Goal: Task Accomplishment & Management: Use online tool/utility

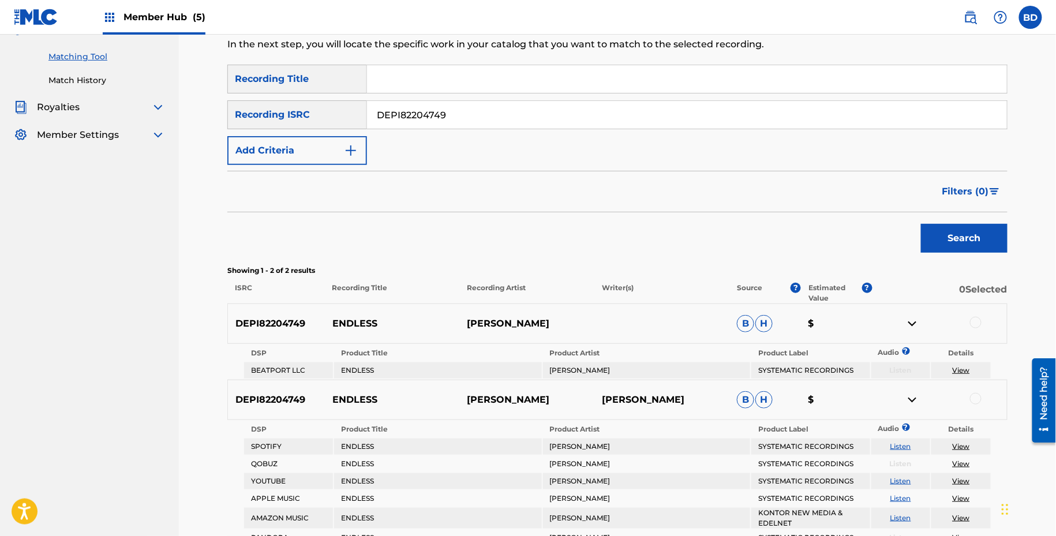
click at [387, 125] on input "DEPI82204749" at bounding box center [687, 115] width 640 height 28
paste input "10679"
type input "DEPI82106799"
click at [921, 224] on button "Search" at bounding box center [964, 238] width 87 height 29
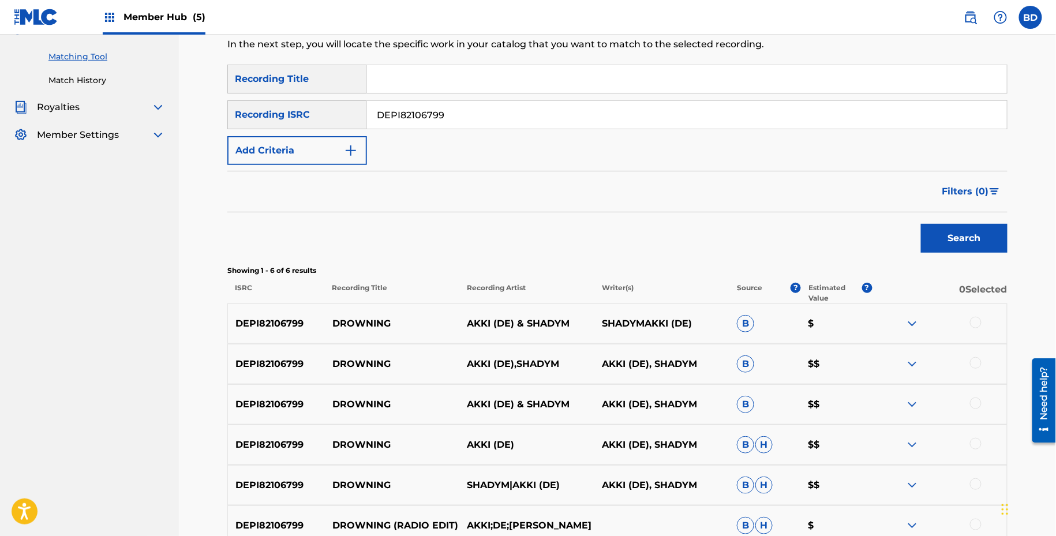
scroll to position [263, 0]
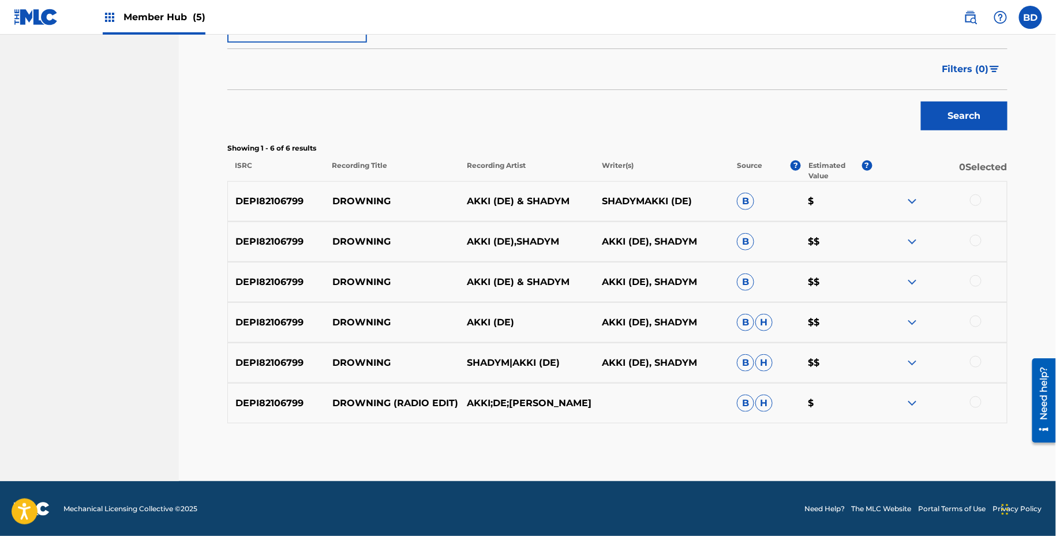
click at [911, 402] on img at bounding box center [913, 404] width 14 height 14
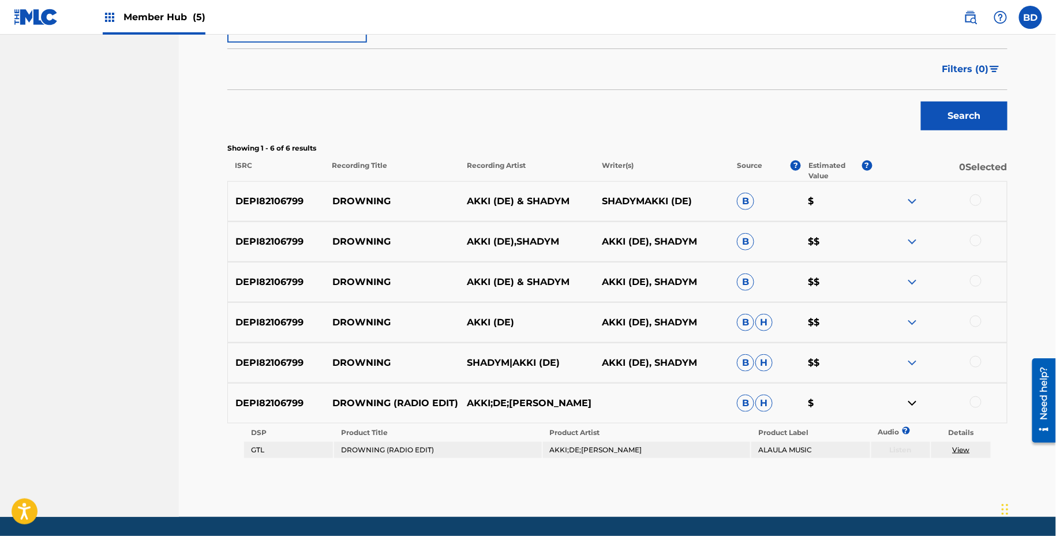
click at [911, 363] on img at bounding box center [913, 363] width 14 height 14
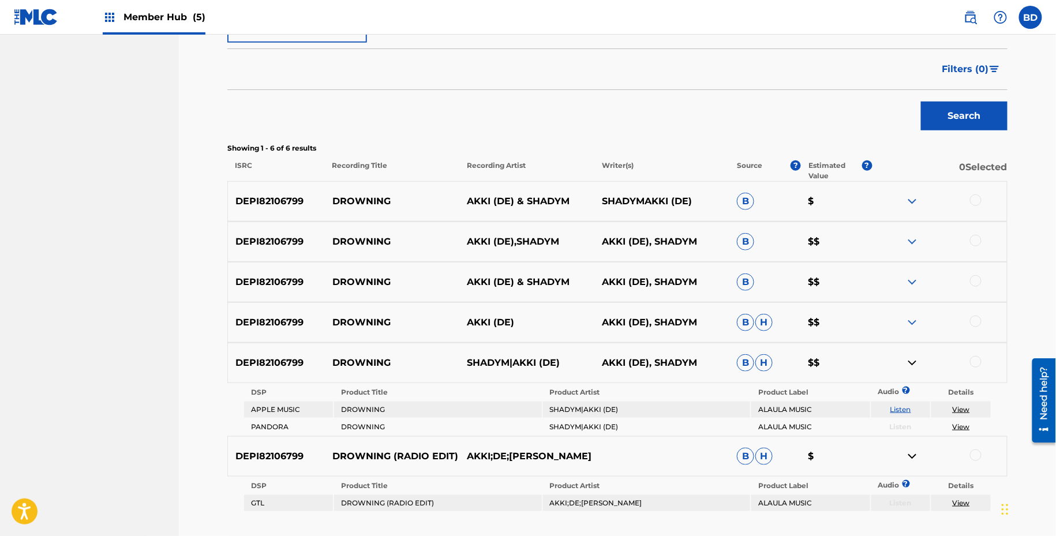
click at [912, 318] on img at bounding box center [913, 323] width 14 height 14
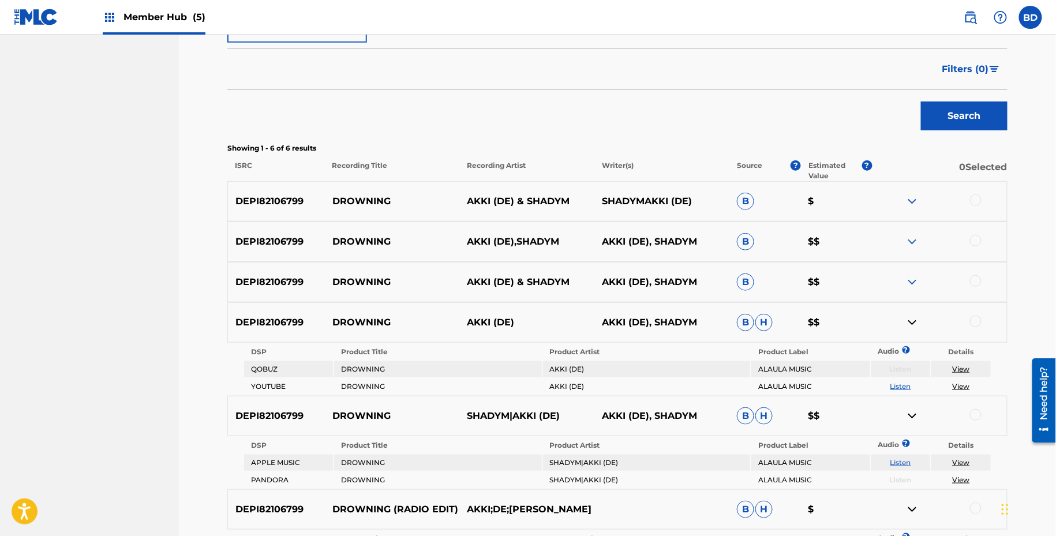
click at [912, 289] on div "DEPI82106799 DROWNING AKKI (DE) & SHADYM AKKI (DE), SHADYM B $$" at bounding box center [617, 282] width 781 height 40
click at [912, 283] on img at bounding box center [913, 282] width 14 height 14
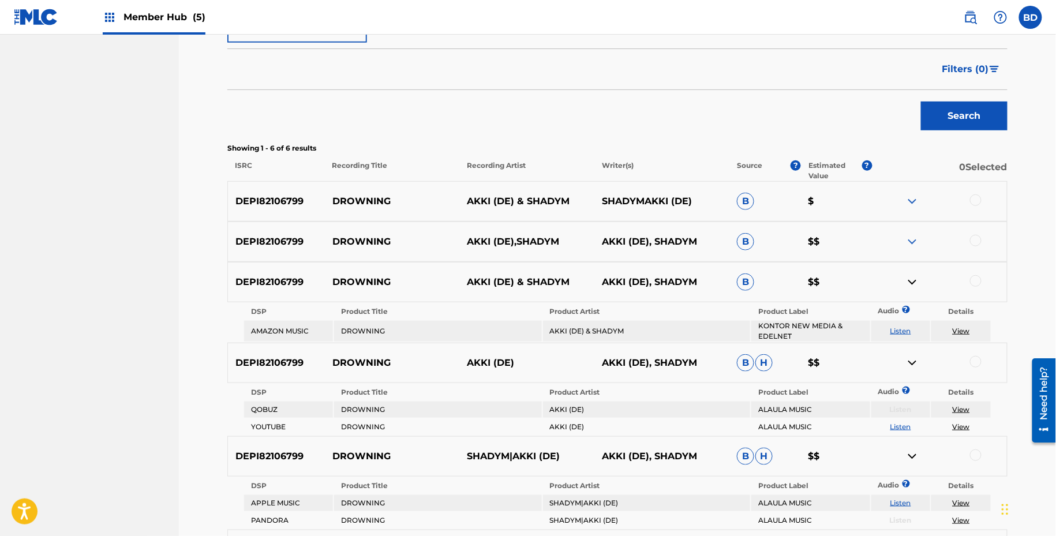
click at [912, 251] on div "DEPI82106799 DROWNING AKKI (DE),SHADYM AKKI (DE), SHADYM B $$" at bounding box center [617, 242] width 781 height 40
click at [912, 245] on img at bounding box center [913, 242] width 14 height 14
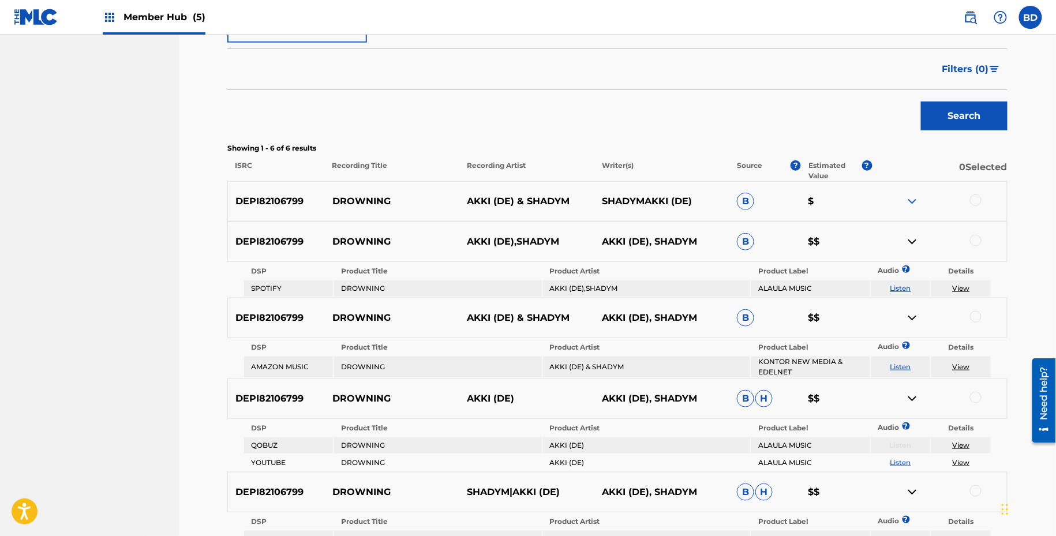
click at [914, 195] on img at bounding box center [913, 202] width 14 height 14
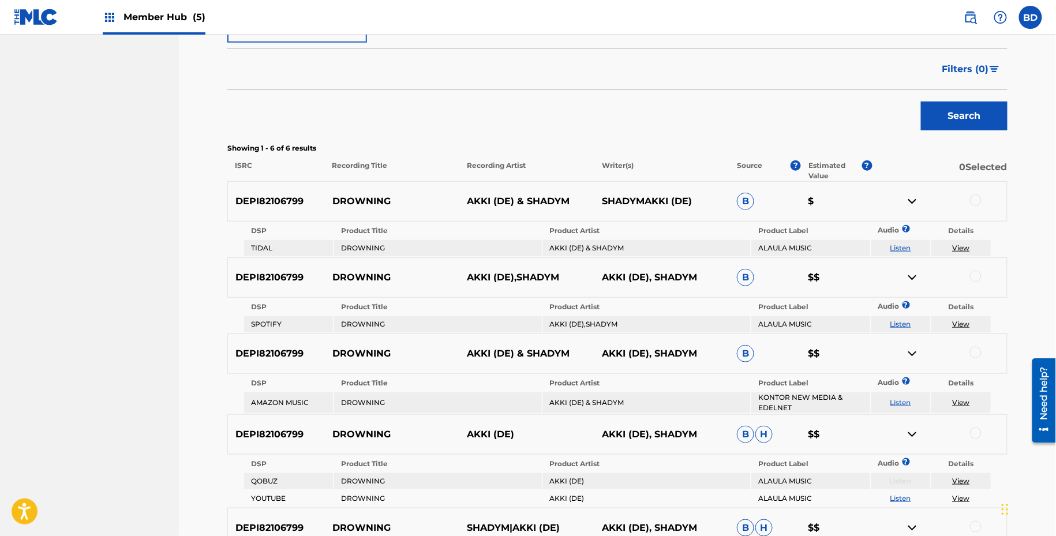
click at [365, 192] on div "DEPI82106799 DROWNING AKKI (DE) & SHADYM SHADYMAKKI (DE) B $" at bounding box center [617, 201] width 781 height 40
copy p "DROWNING"
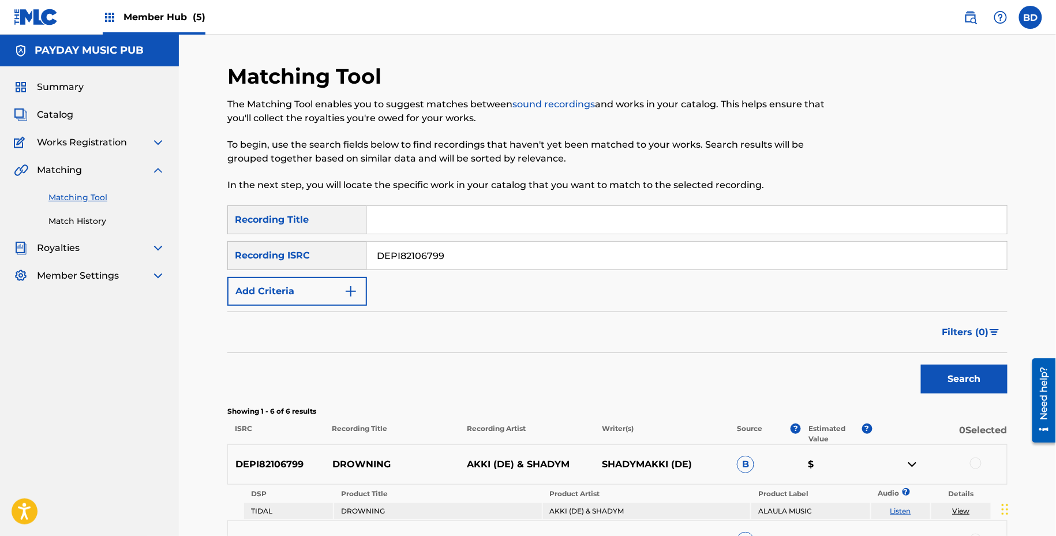
click at [129, 16] on span "Member Hub (5)" at bounding box center [165, 16] width 82 height 13
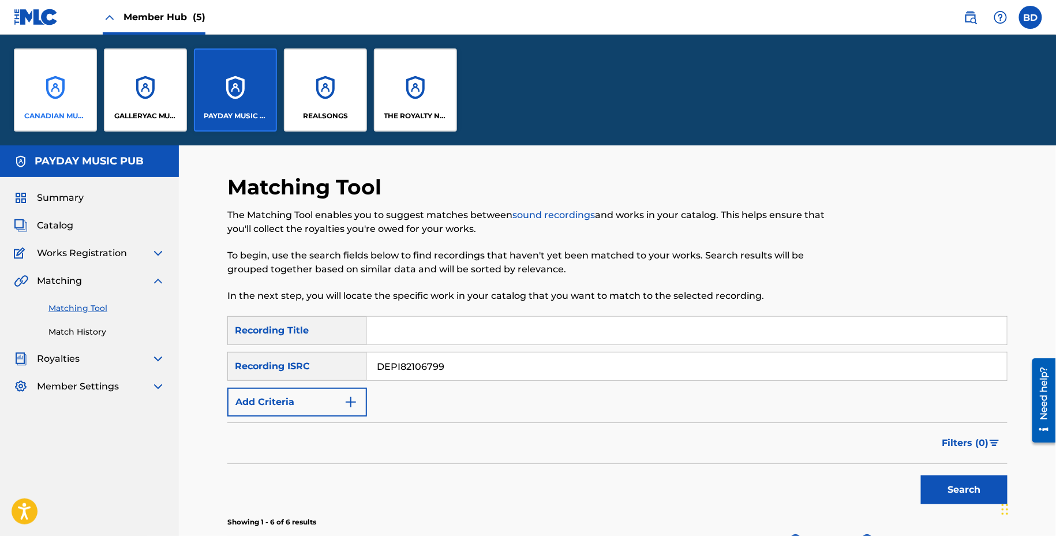
click at [14, 106] on div "CANADIAN MUSICAL REPRODUCTION RIGHTS AGENCY LTD CMRRA" at bounding box center [55, 89] width 83 height 83
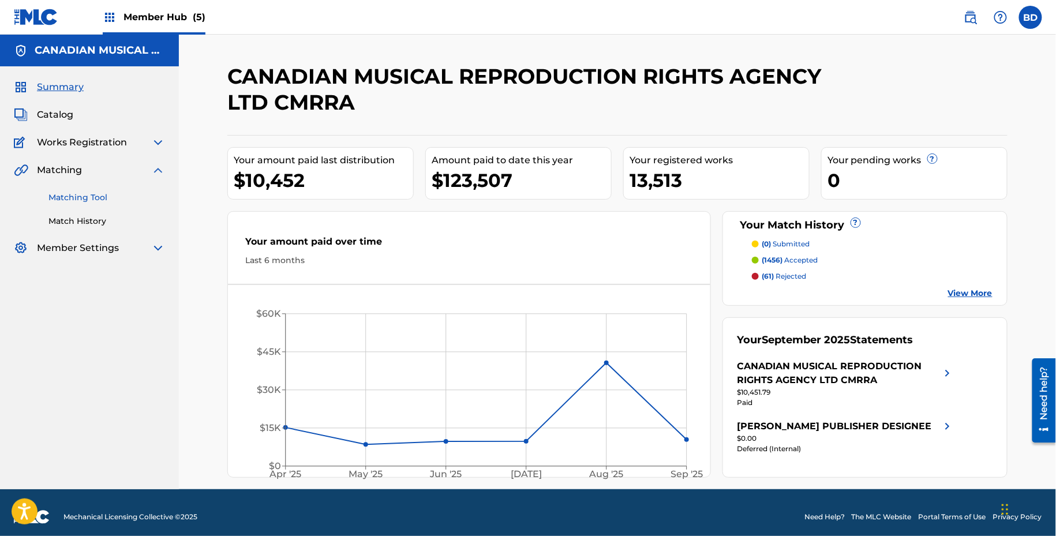
click at [72, 198] on link "Matching Tool" at bounding box center [106, 198] width 117 height 12
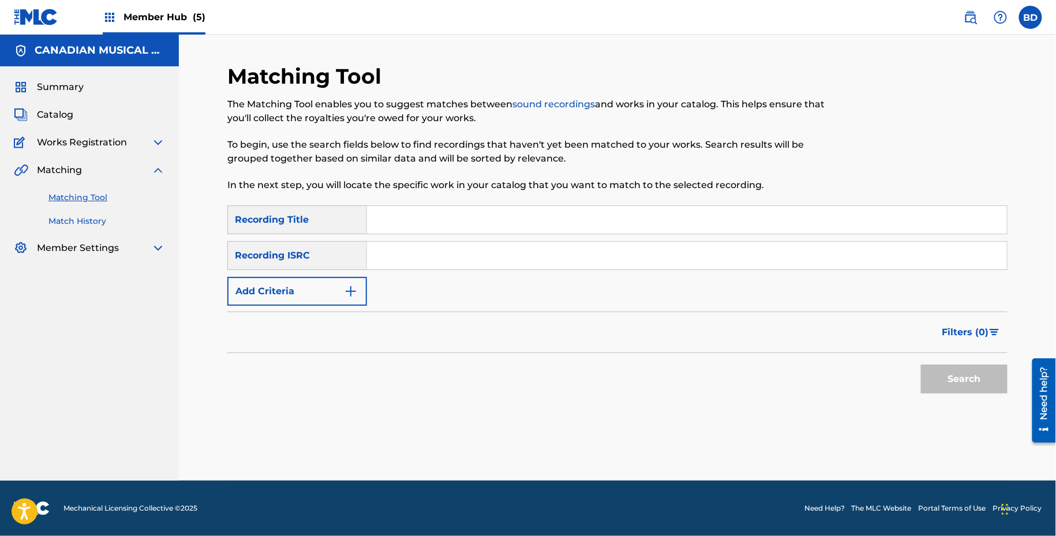
click at [88, 222] on link "Match History" at bounding box center [106, 221] width 117 height 12
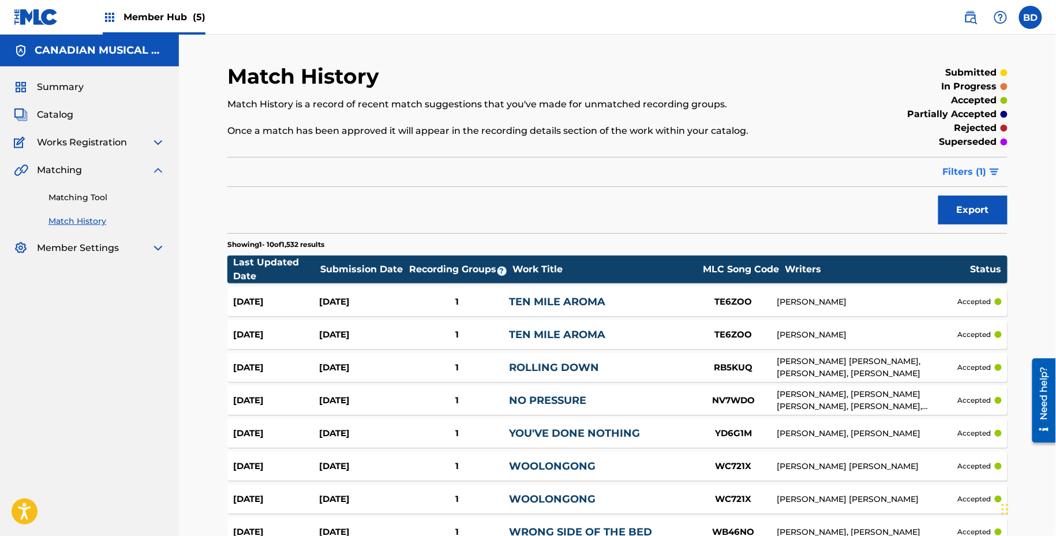
click at [939, 180] on button "Filters ( 1 )" at bounding box center [972, 172] width 72 height 29
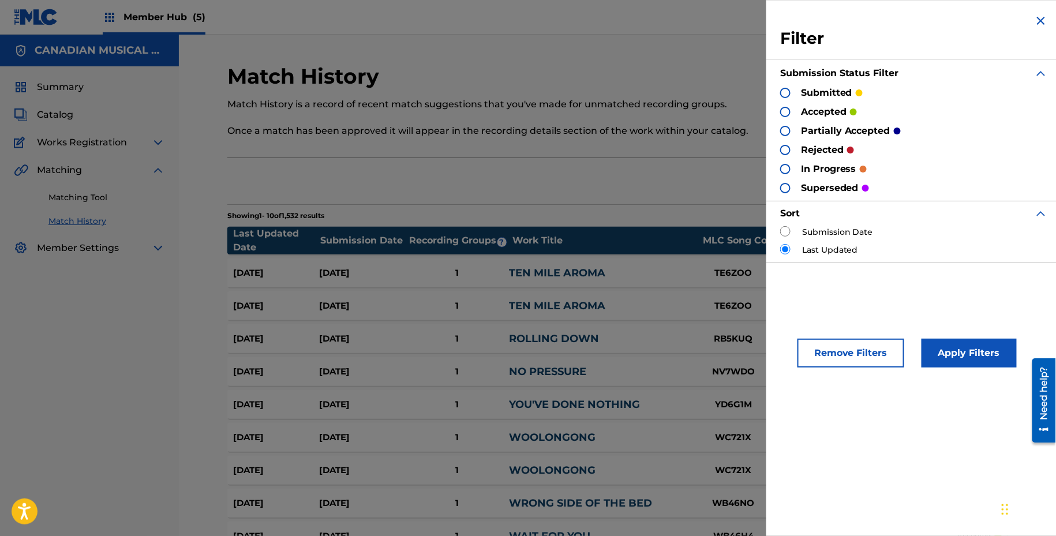
click at [788, 232] on input "radio" at bounding box center [786, 231] width 10 height 10
radio input "true"
click at [939, 335] on div "Remove Filters Apply Filters" at bounding box center [915, 346] width 296 height 70
click at [939, 350] on button "Apply Filters" at bounding box center [969, 353] width 95 height 29
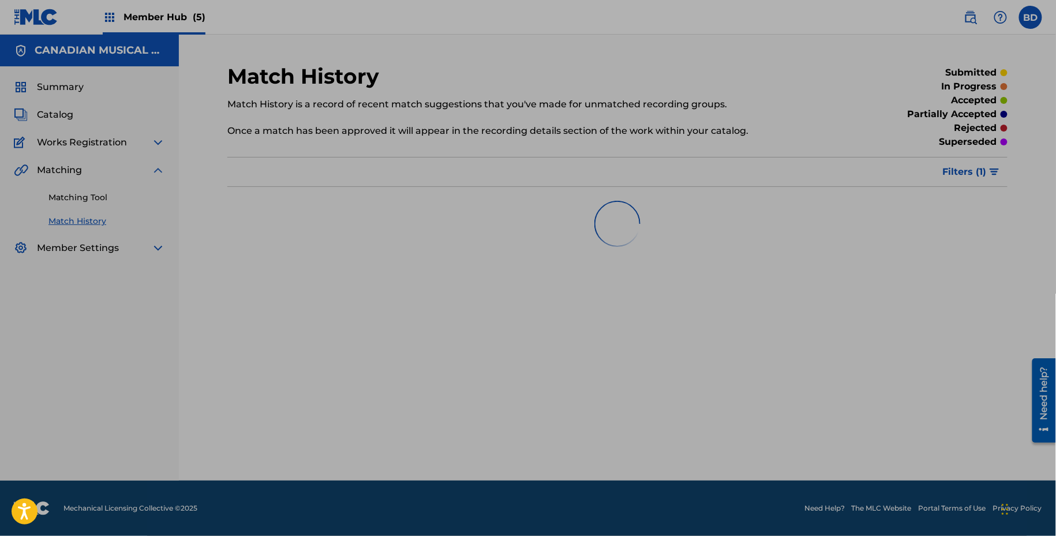
click at [644, 105] on p "Match History is a record of recent match suggestions that you've made for unma…" at bounding box center [527, 105] width 601 height 14
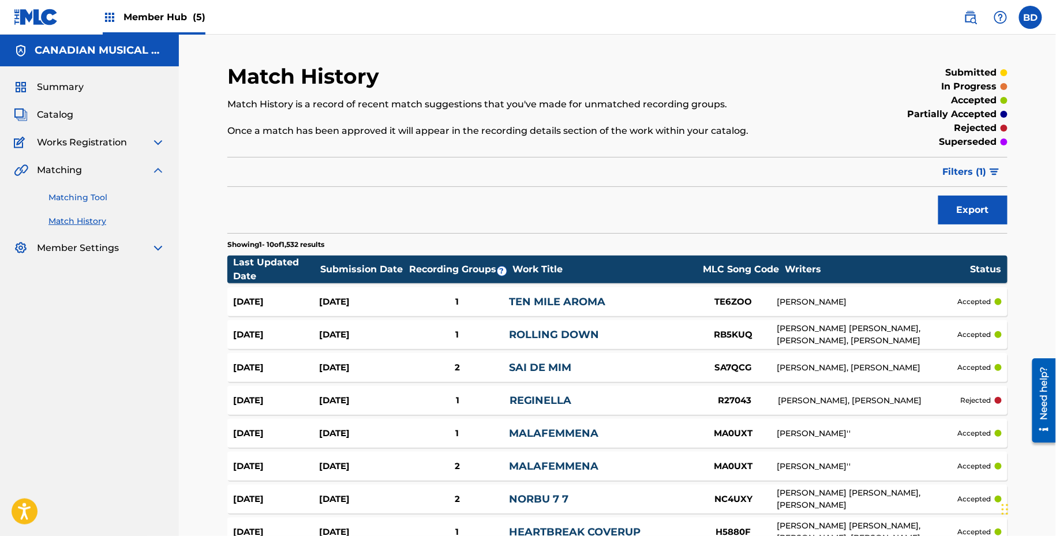
click at [130, 201] on link "Matching Tool" at bounding box center [106, 198] width 117 height 12
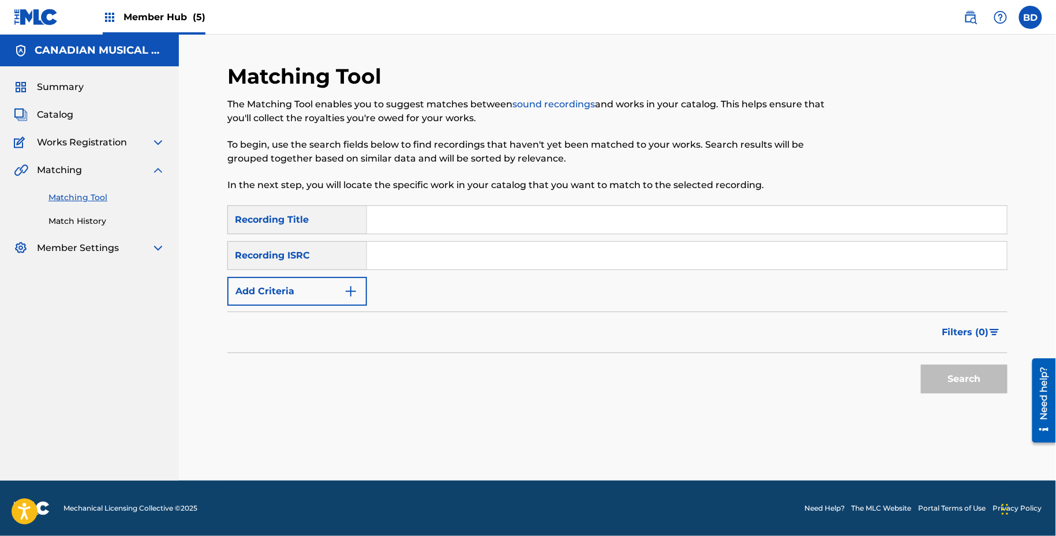
click at [471, 263] on input "Search Form" at bounding box center [687, 256] width 640 height 28
paste input "QZFYZ1952126"
type input "QZFYZ1952126"
click at [921, 365] on button "Search" at bounding box center [964, 379] width 87 height 29
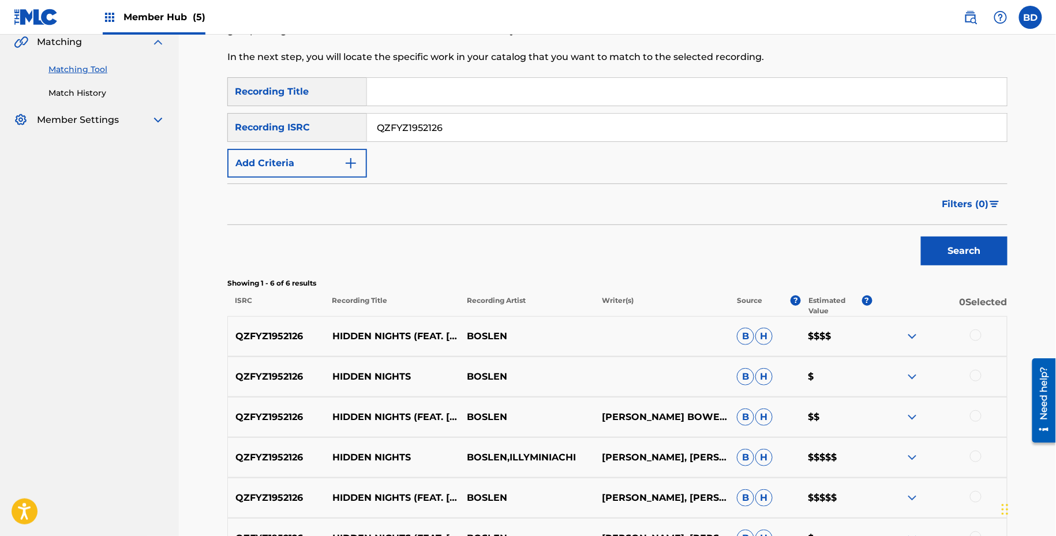
scroll to position [252, 0]
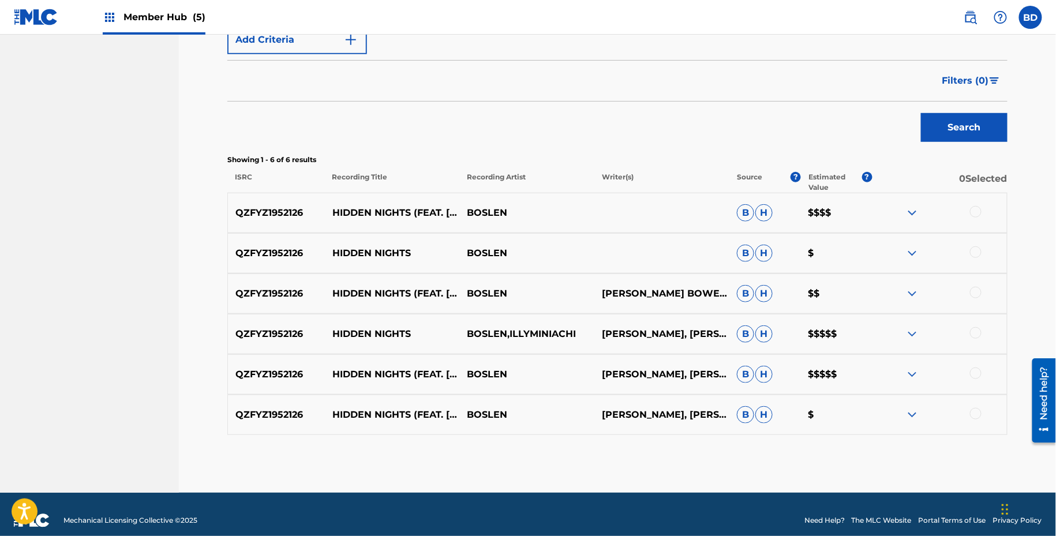
click at [983, 206] on div at bounding box center [939, 213] width 135 height 14
click at [981, 212] on div at bounding box center [976, 212] width 12 height 12
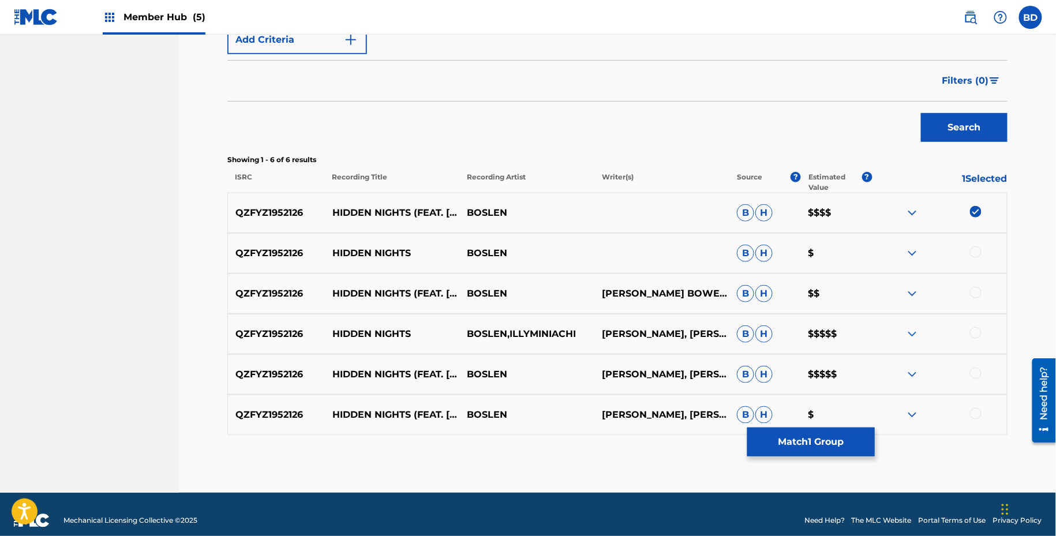
click at [973, 258] on div at bounding box center [939, 254] width 135 height 14
click at [973, 253] on div at bounding box center [976, 253] width 12 height 12
click at [968, 291] on div at bounding box center [939, 294] width 135 height 14
click at [972, 291] on div at bounding box center [976, 293] width 12 height 12
click at [979, 339] on div at bounding box center [939, 334] width 135 height 14
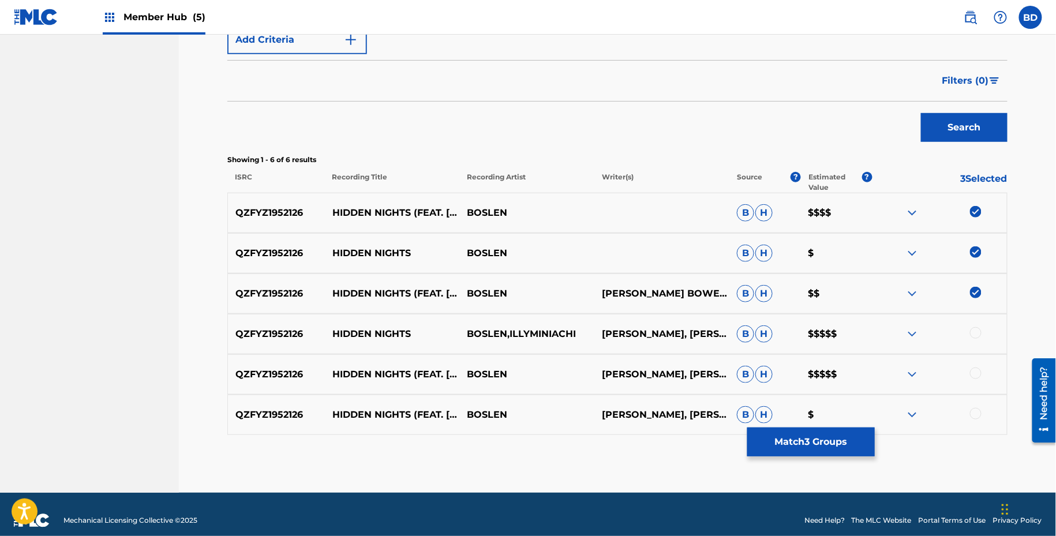
click at [976, 330] on div at bounding box center [976, 333] width 12 height 12
click at [977, 381] on div "QZFYZ1952126 HIDDEN NIGHTS (FEAT. ILLYMINIACHI) BOSLEN BRIAN OKORONKWO, CORBEN …" at bounding box center [617, 374] width 781 height 40
click at [977, 369] on div at bounding box center [976, 374] width 12 height 12
click at [977, 416] on div at bounding box center [976, 414] width 12 height 12
click at [802, 431] on button "Match 6 Groups" at bounding box center [812, 442] width 128 height 29
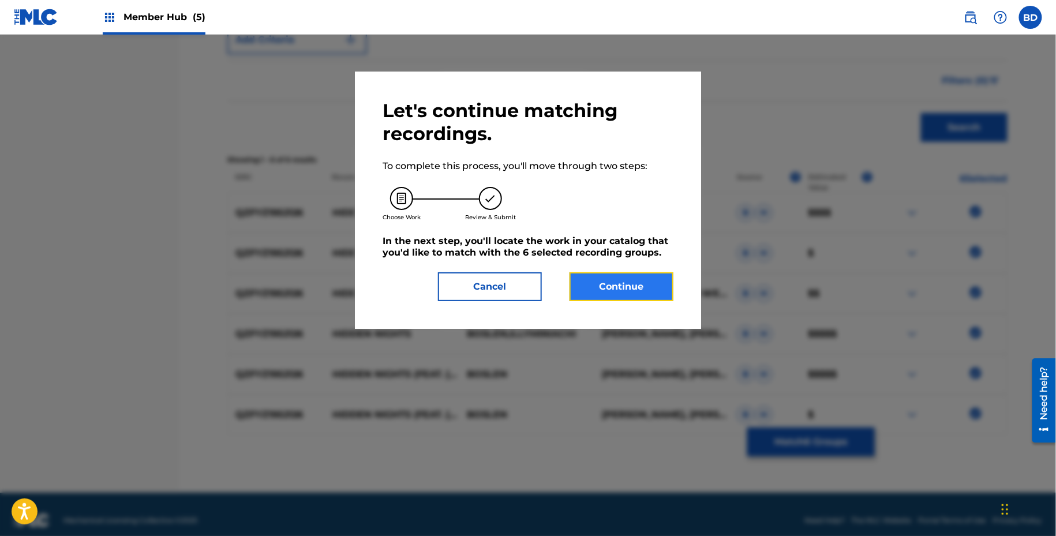
click at [610, 292] on button "Continue" at bounding box center [622, 286] width 104 height 29
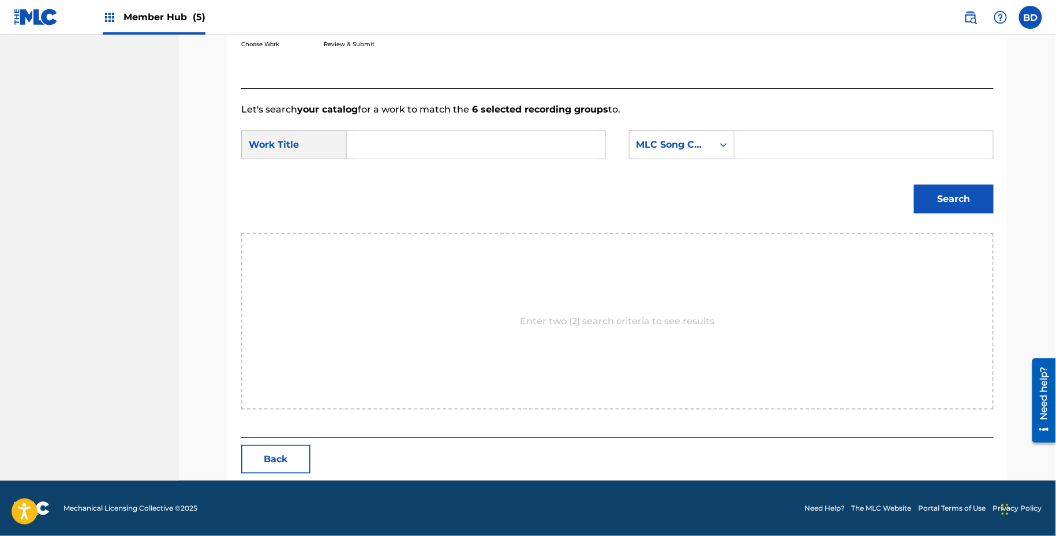
scroll to position [232, 0]
click at [774, 144] on input "Search Form" at bounding box center [864, 146] width 239 height 28
paste input "HP8E7V"
type input "HP8E7V"
click at [545, 155] on input "Search Form" at bounding box center [476, 146] width 239 height 28
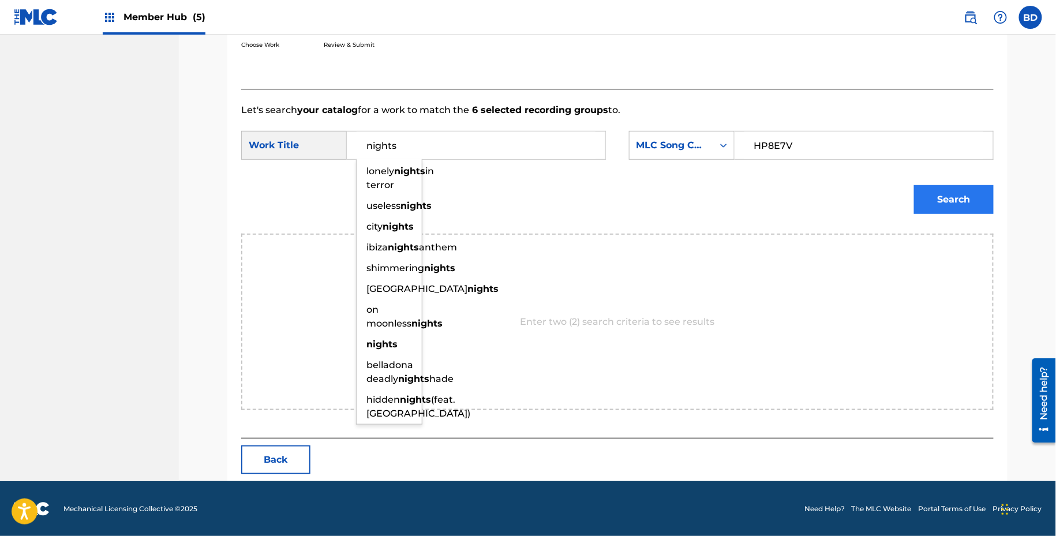
type input "nights"
click at [960, 197] on button "Search" at bounding box center [954, 199] width 80 height 29
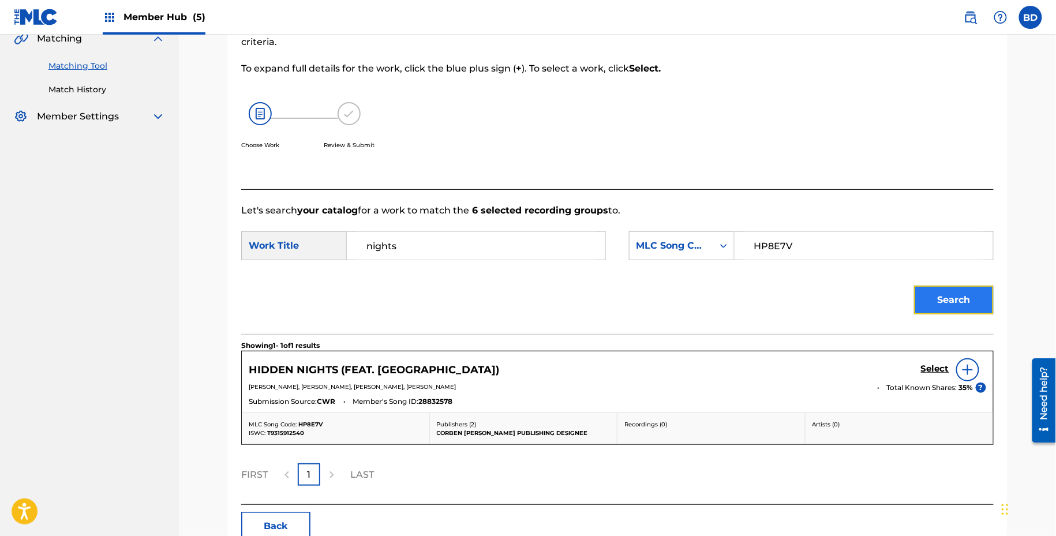
scroll to position [0, 0]
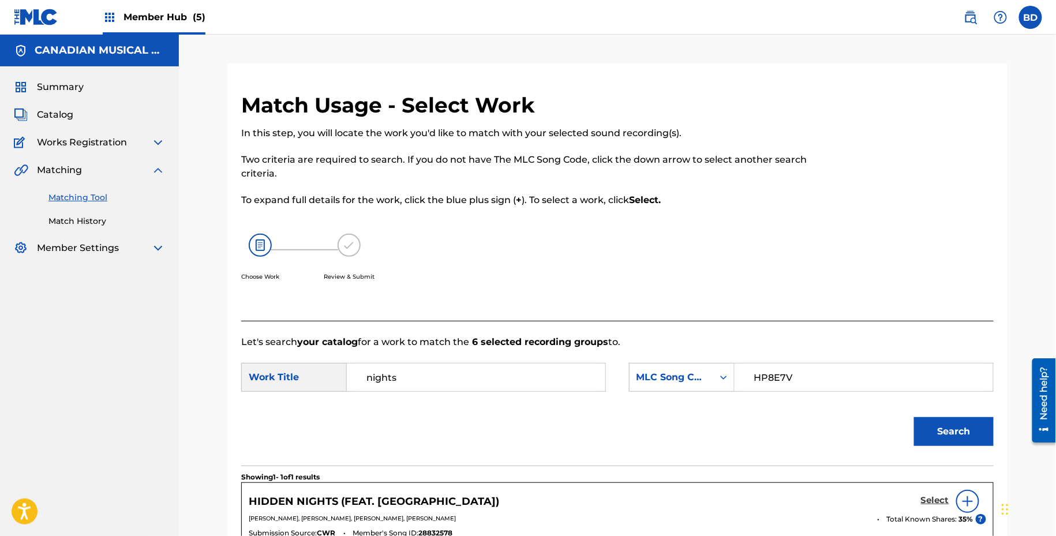
click at [930, 498] on h5 "Select" at bounding box center [935, 500] width 28 height 11
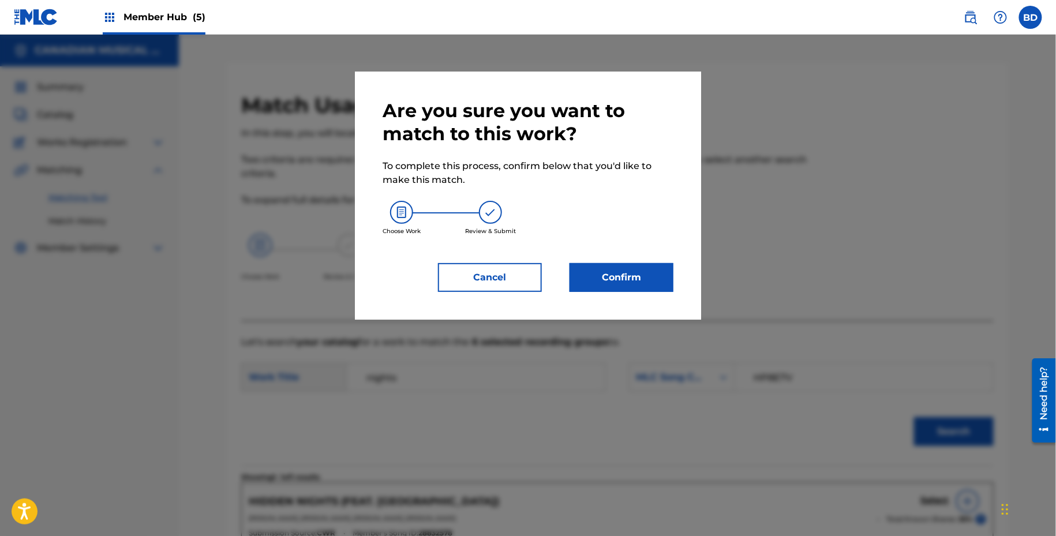
click at [616, 294] on div "Are you sure you want to match to this work? To complete this process, confirm …" at bounding box center [528, 196] width 346 height 248
click at [616, 267] on button "Confirm" at bounding box center [622, 277] width 104 height 29
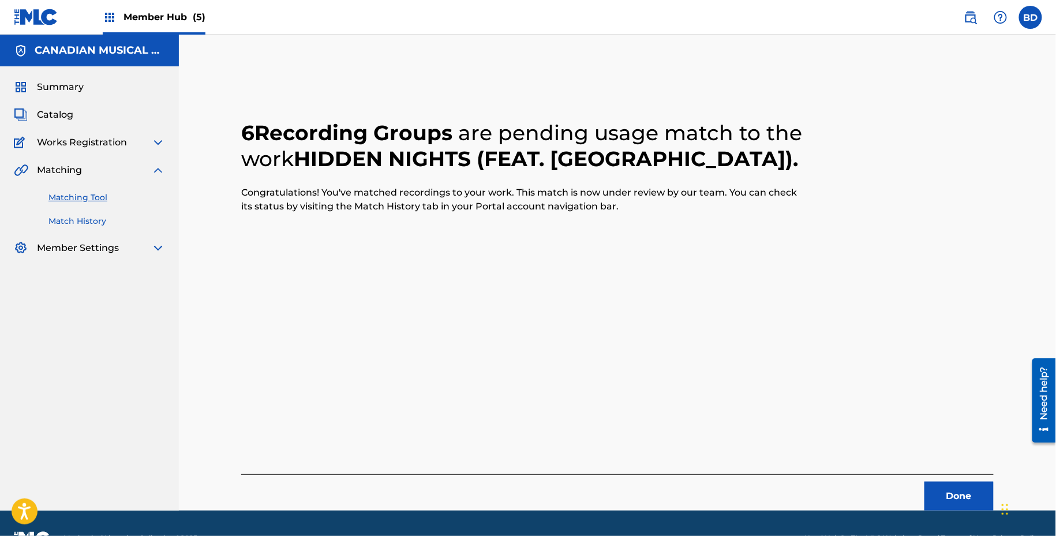
click at [71, 226] on link "Match History" at bounding box center [106, 221] width 117 height 12
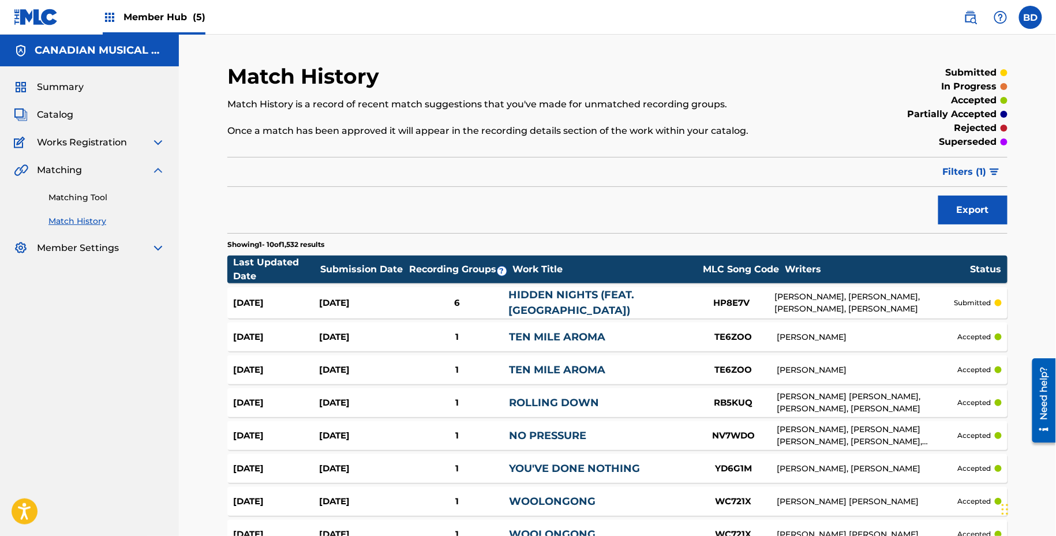
click at [307, 297] on div "Sep 30, 2025" at bounding box center [276, 303] width 86 height 13
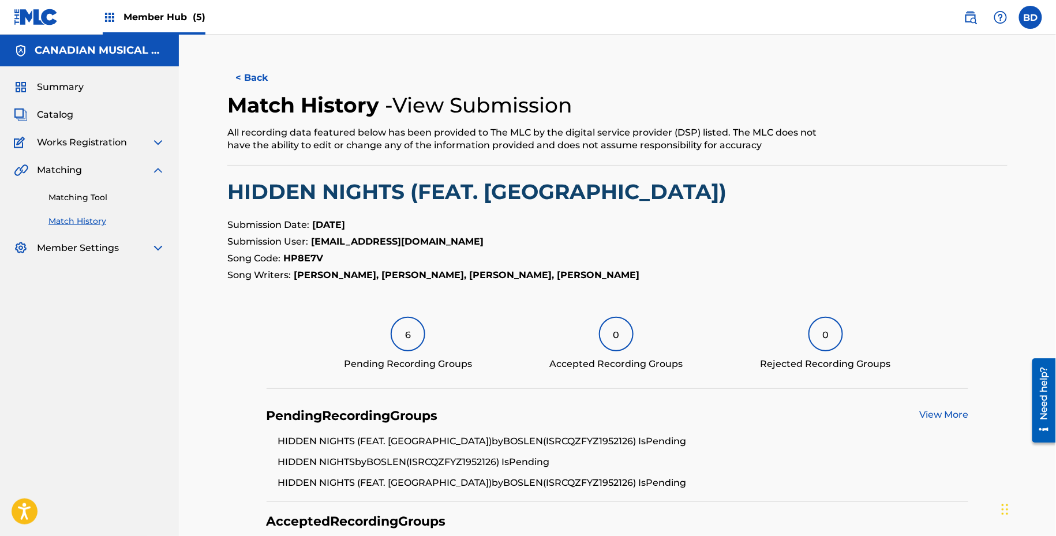
click at [135, 14] on span "Member Hub (5)" at bounding box center [165, 16] width 82 height 13
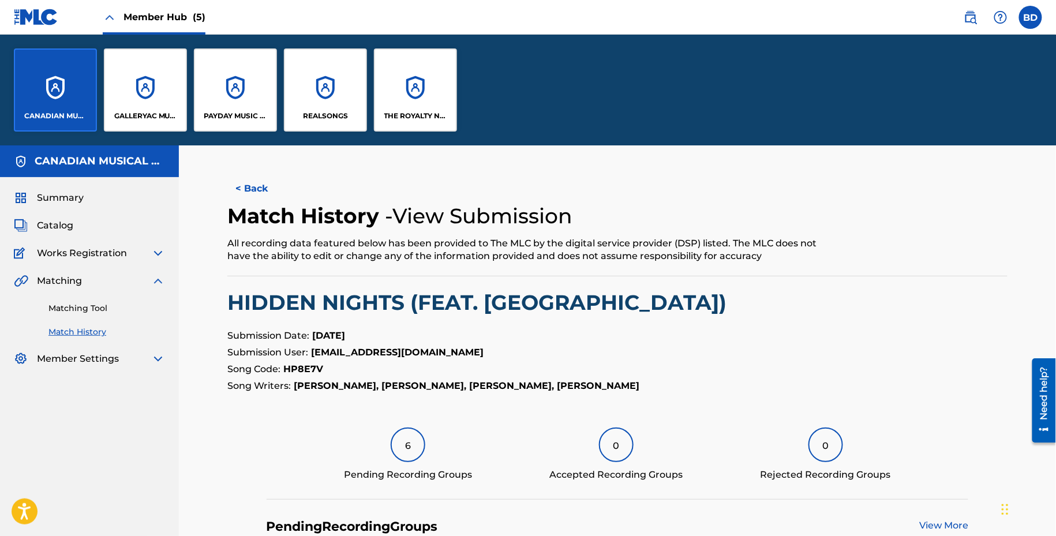
click at [133, 14] on span "Member Hub (5)" at bounding box center [165, 16] width 82 height 13
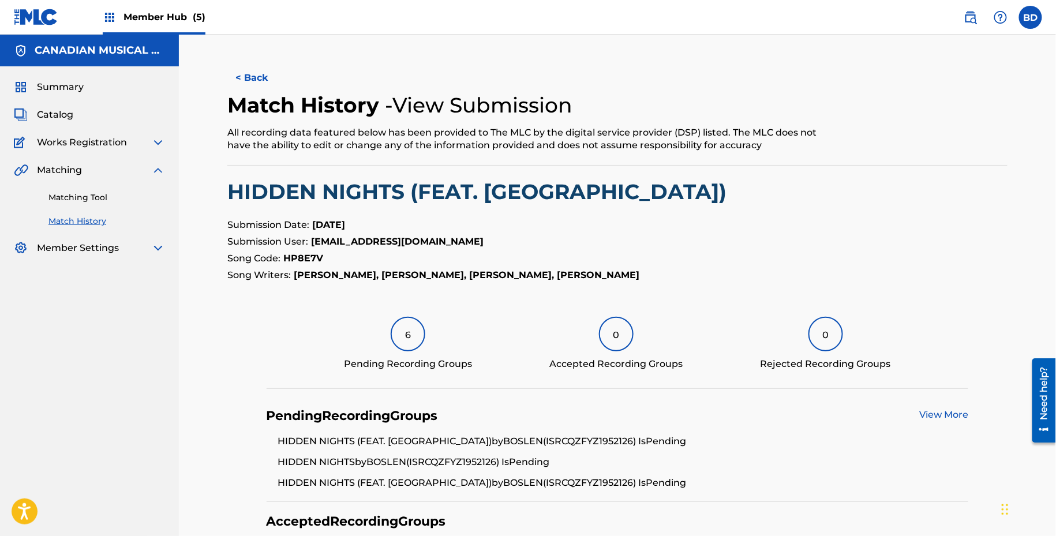
click at [142, 42] on div "CANADIAN MUSICAL REPRODUCTION RIGHTS AGENCY LTD CMRRA" at bounding box center [89, 51] width 179 height 32
click at [66, 79] on div "Summary Catalog Works Registration Claiming Tool Individual Registration Tool B…" at bounding box center [89, 167] width 179 height 203
click at [64, 81] on span "Summary" at bounding box center [60, 87] width 47 height 14
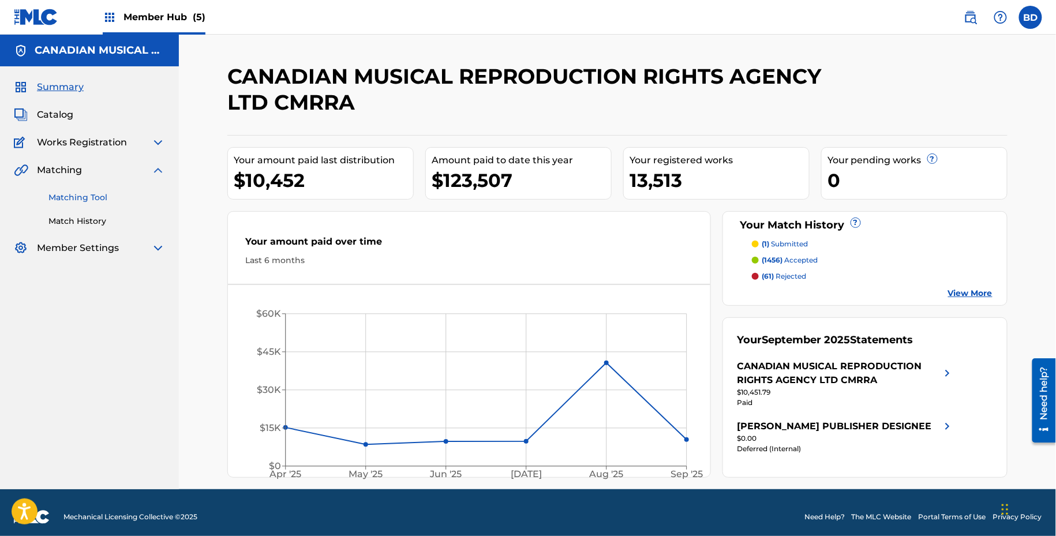
click at [68, 193] on link "Matching Tool" at bounding box center [106, 198] width 117 height 12
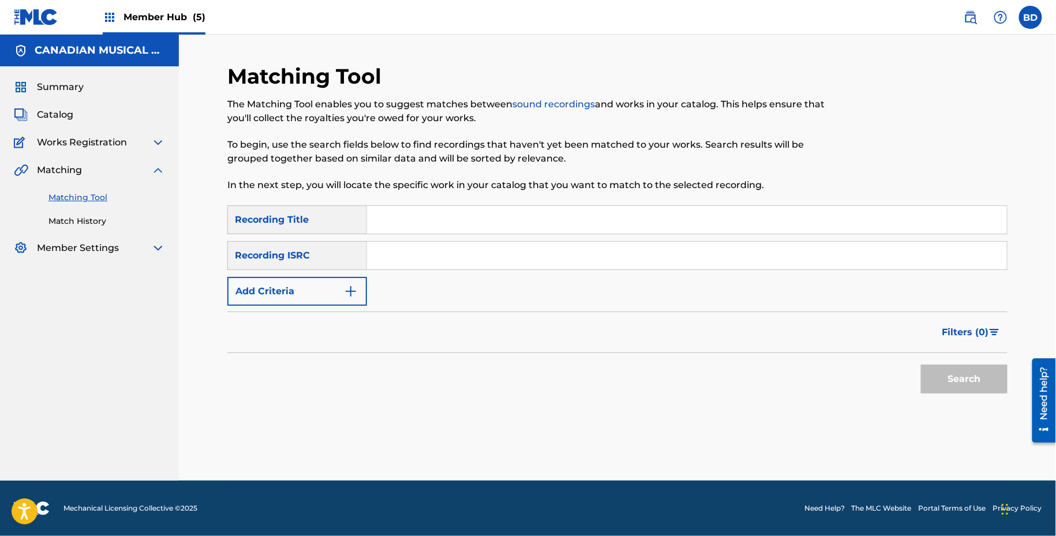
click at [138, 25] on div "Member Hub (5)" at bounding box center [154, 17] width 103 height 34
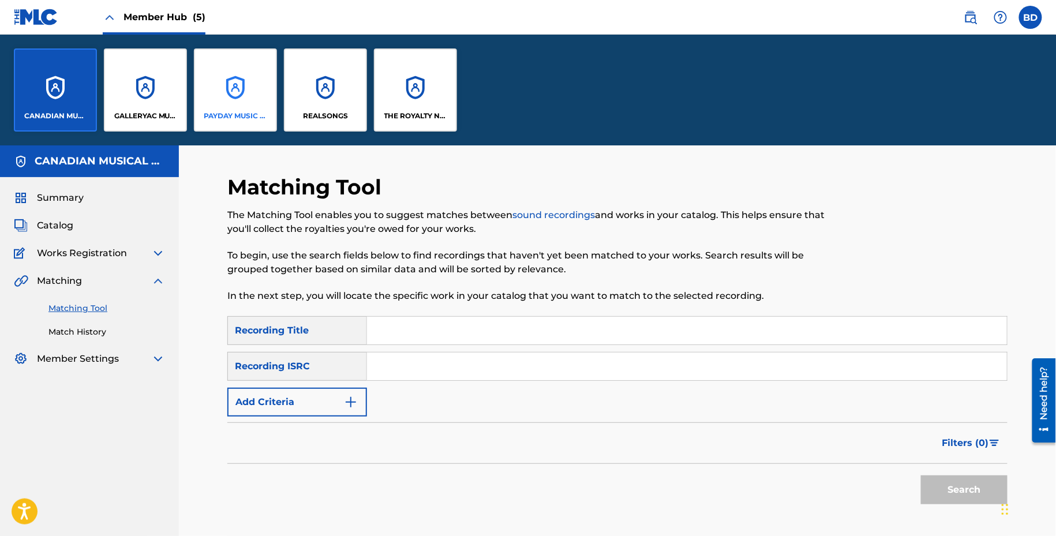
click at [211, 112] on p "PAYDAY MUSIC PUB" at bounding box center [235, 116] width 63 height 10
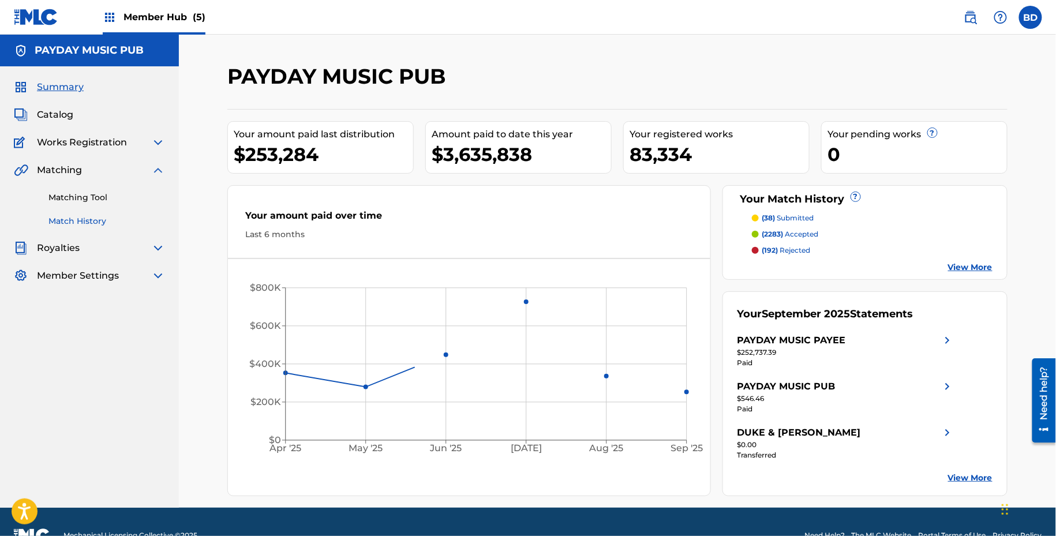
click at [110, 215] on link "Match History" at bounding box center [106, 221] width 117 height 12
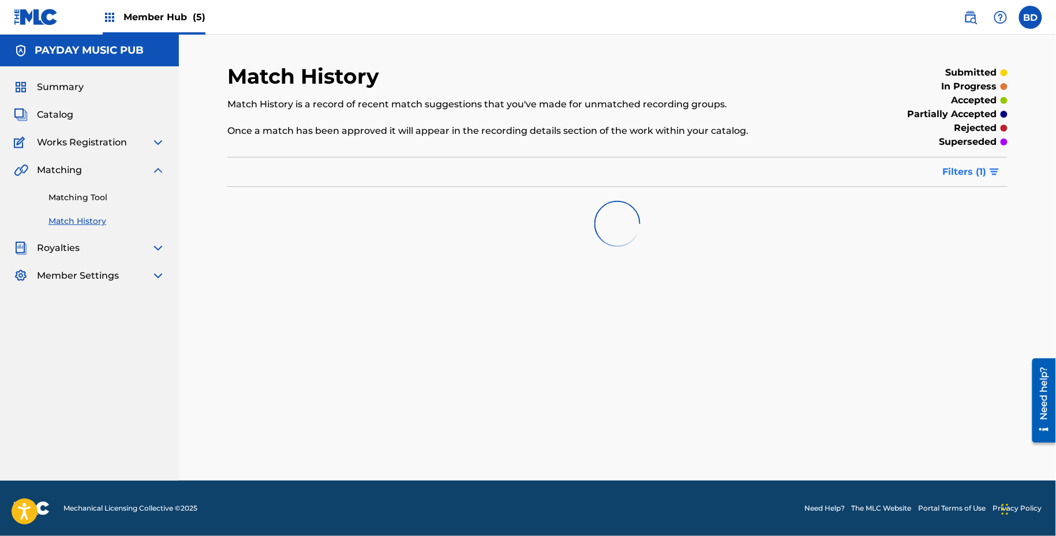
click at [982, 181] on button "Filters ( 1 )" at bounding box center [972, 172] width 72 height 29
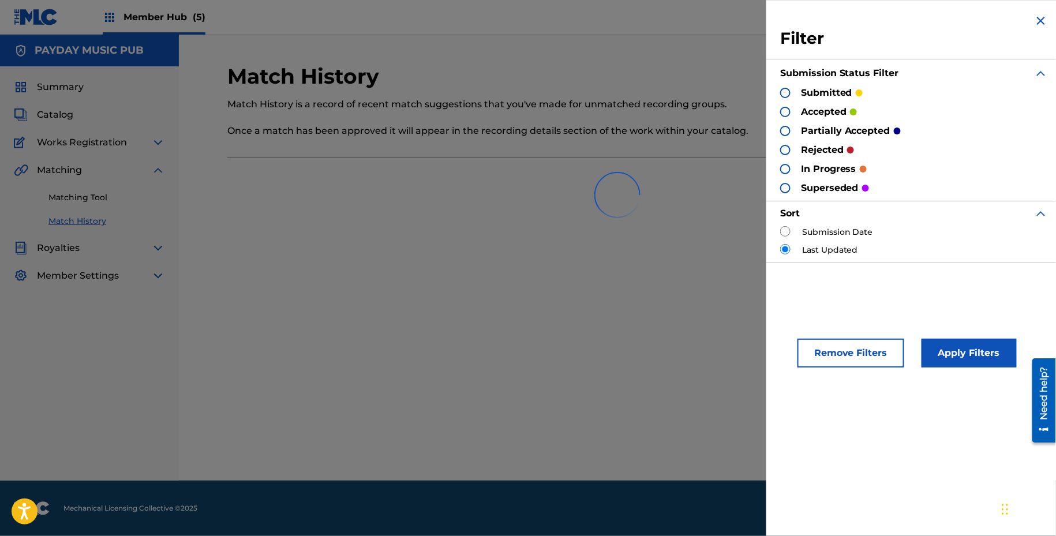
click at [787, 227] on div at bounding box center [617, 195] width 781 height 74
click at [786, 227] on div at bounding box center [617, 195] width 781 height 74
click at [788, 227] on div at bounding box center [617, 195] width 781 height 74
click at [777, 211] on div "Filter Submission Status Filter submitted accepted partially accepted rejected …" at bounding box center [915, 138] width 296 height 277
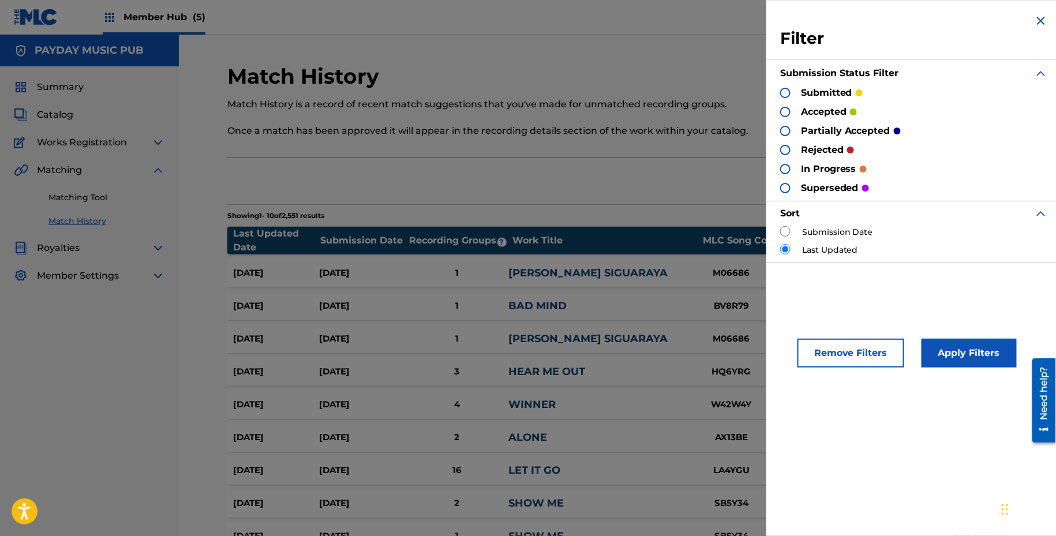
click at [789, 231] on input "radio" at bounding box center [786, 231] width 10 height 10
radio input "true"
click at [977, 352] on button "Apply Filters" at bounding box center [969, 353] width 95 height 29
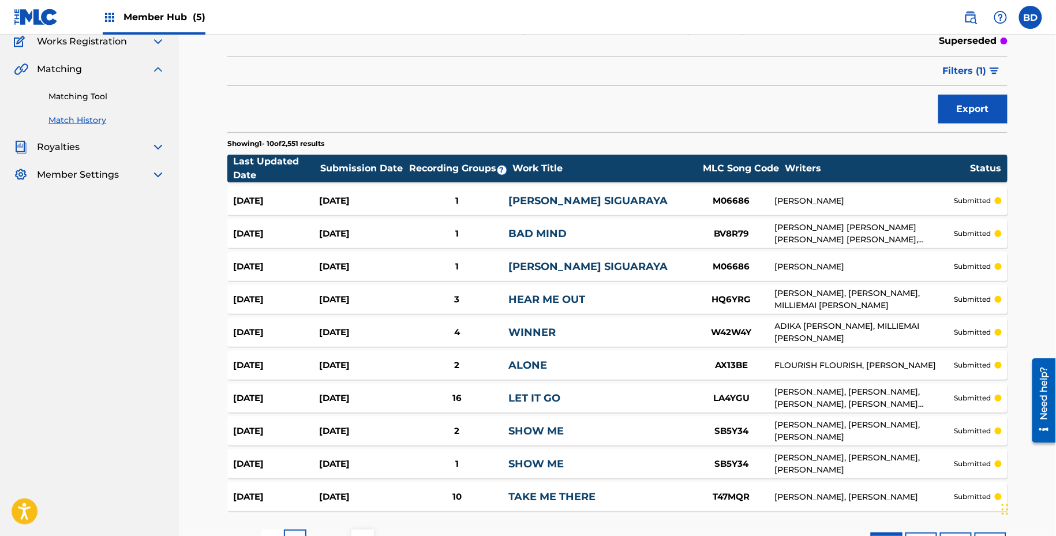
scroll to position [98, 0]
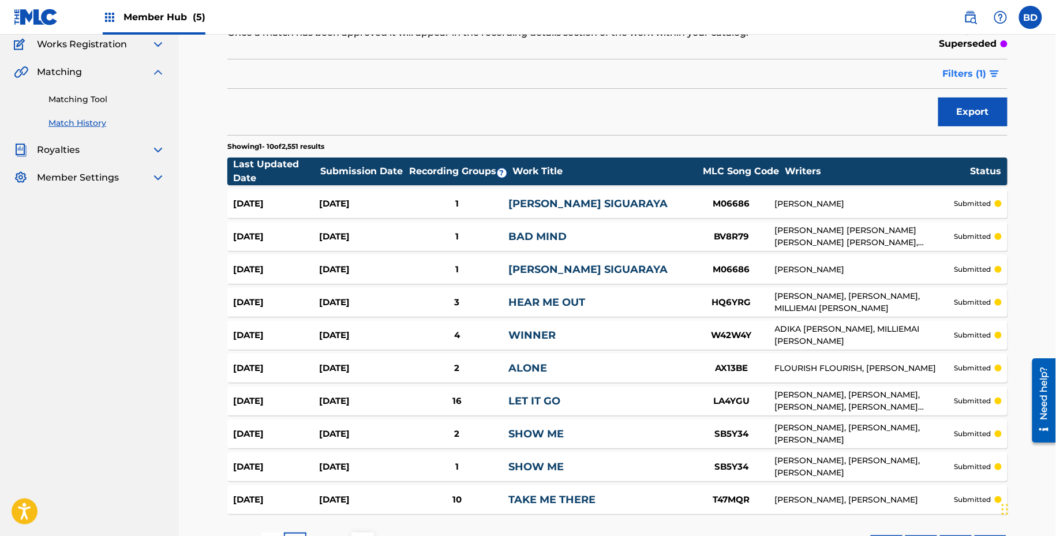
click at [972, 71] on span "Filters ( 1 )" at bounding box center [965, 74] width 44 height 14
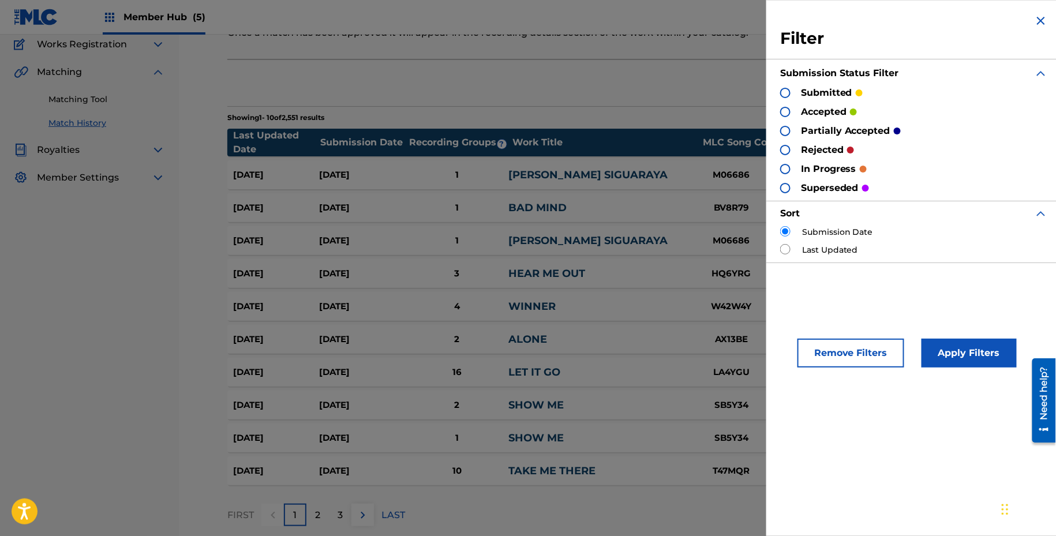
click at [660, 150] on div "Last Updated Date Submission Date Recording Groups ? Work Title MLC Song Code W…" at bounding box center [617, 143] width 781 height 28
click at [647, 206] on div "BAD MIND" at bounding box center [599, 208] width 180 height 16
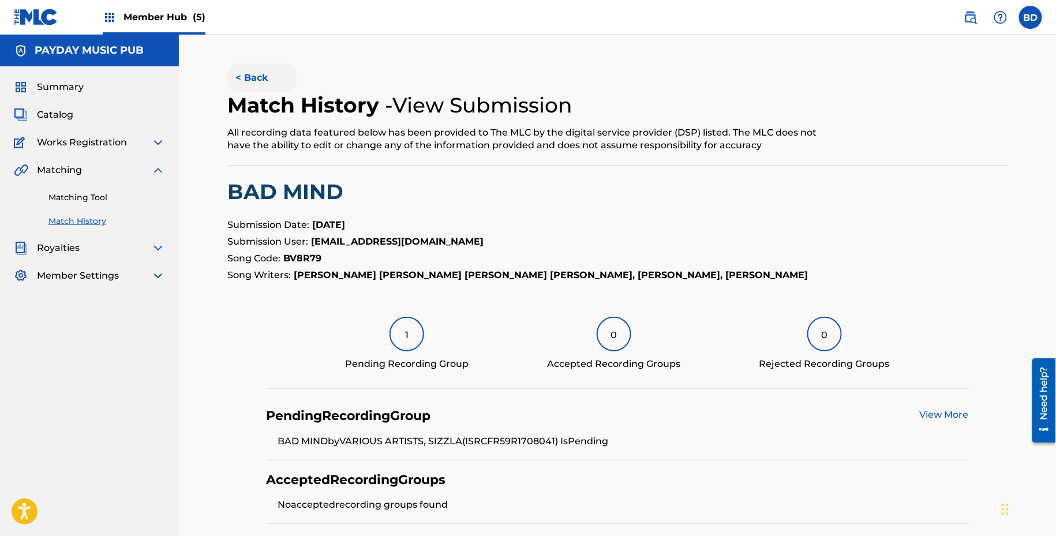
click at [248, 81] on button "< Back" at bounding box center [261, 78] width 69 height 29
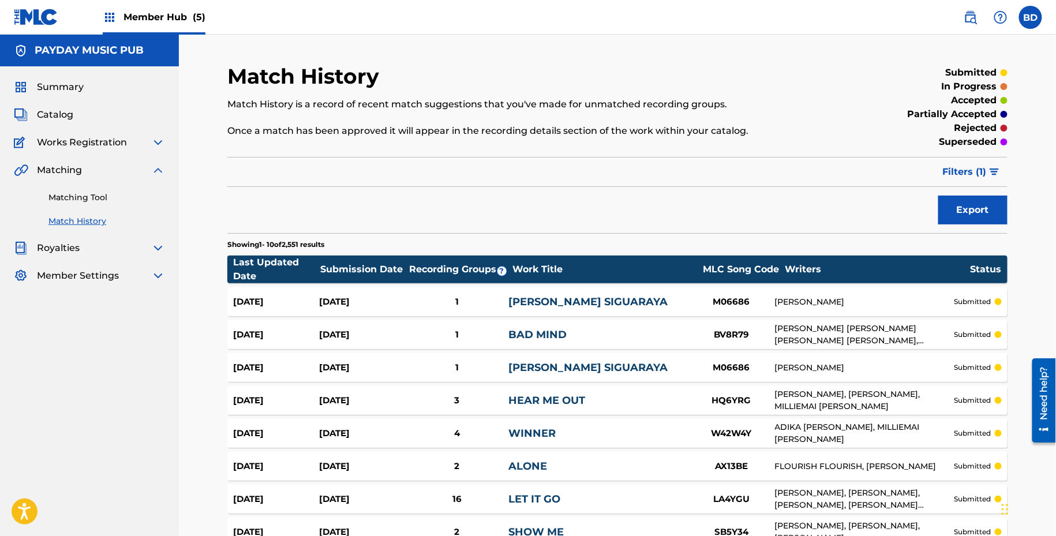
click at [66, 191] on div "Matching Tool Match History" at bounding box center [89, 202] width 151 height 50
click at [113, 8] on div "Member Hub (5)" at bounding box center [154, 17] width 103 height 34
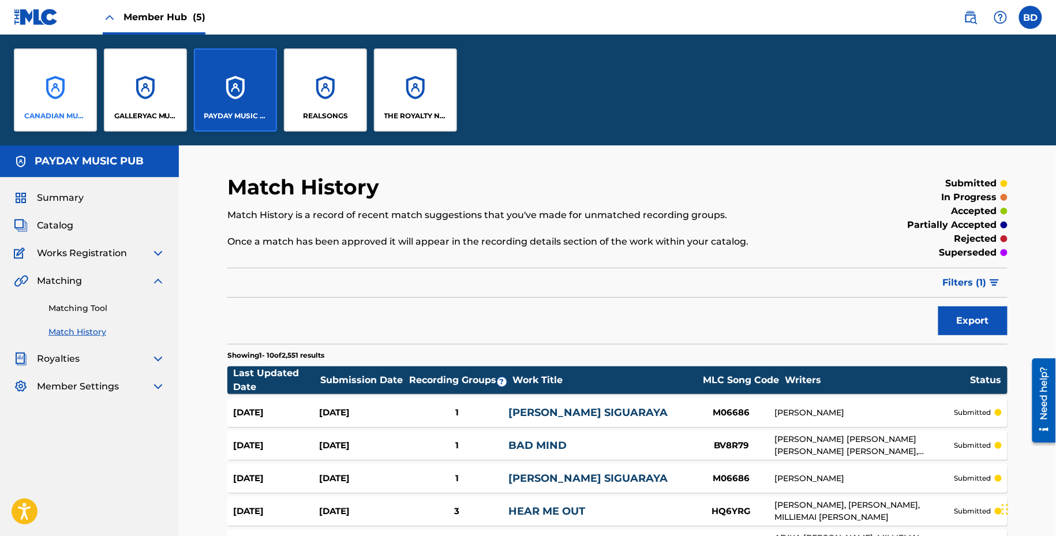
click at [49, 82] on div "CANADIAN MUSICAL REPRODUCTION RIGHTS AGENCY LTD CMRRA" at bounding box center [55, 89] width 83 height 83
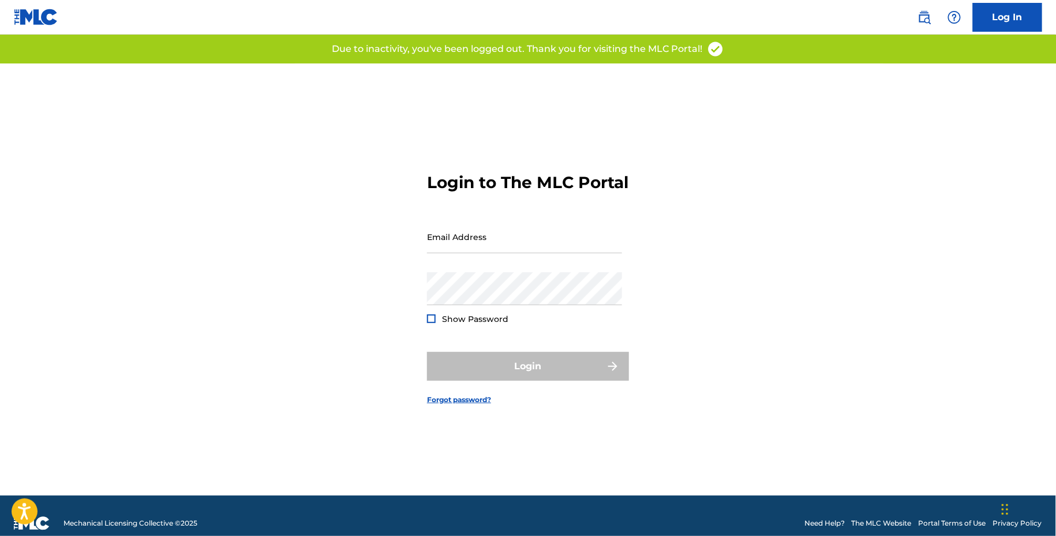
click at [439, 225] on form "Login to The MLC Portal Email Address Password Show Password Login Forgot passw…" at bounding box center [528, 280] width 202 height 432
click at [451, 248] on input "Email Address" at bounding box center [524, 237] width 195 height 33
type input "[EMAIL_ADDRESS][DOMAIN_NAME]"
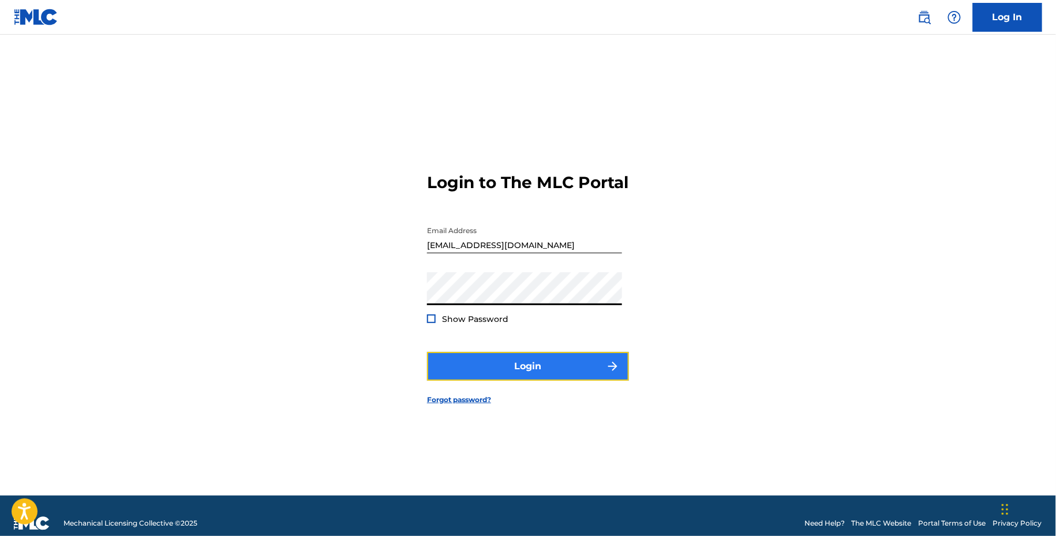
click at [476, 371] on button "Login" at bounding box center [528, 366] width 202 height 29
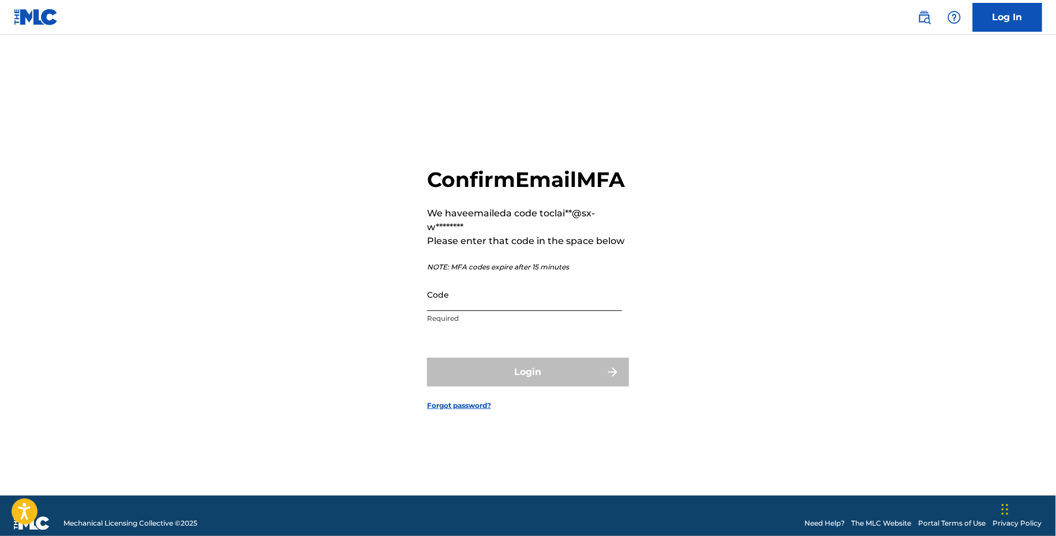
click at [439, 309] on input "Code" at bounding box center [524, 294] width 195 height 33
paste input "911199"
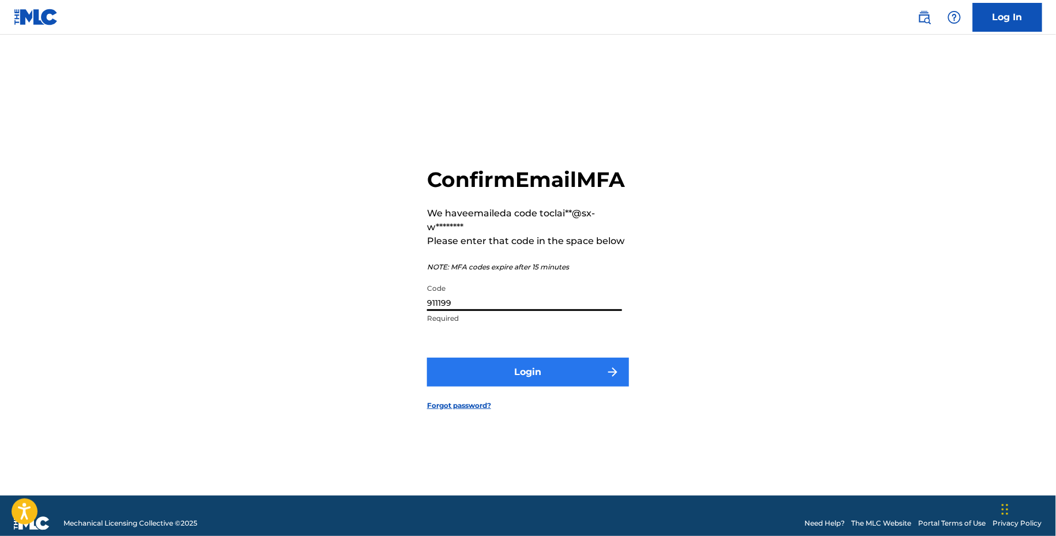
type input "911199"
click at [465, 387] on button "Login" at bounding box center [528, 372] width 202 height 29
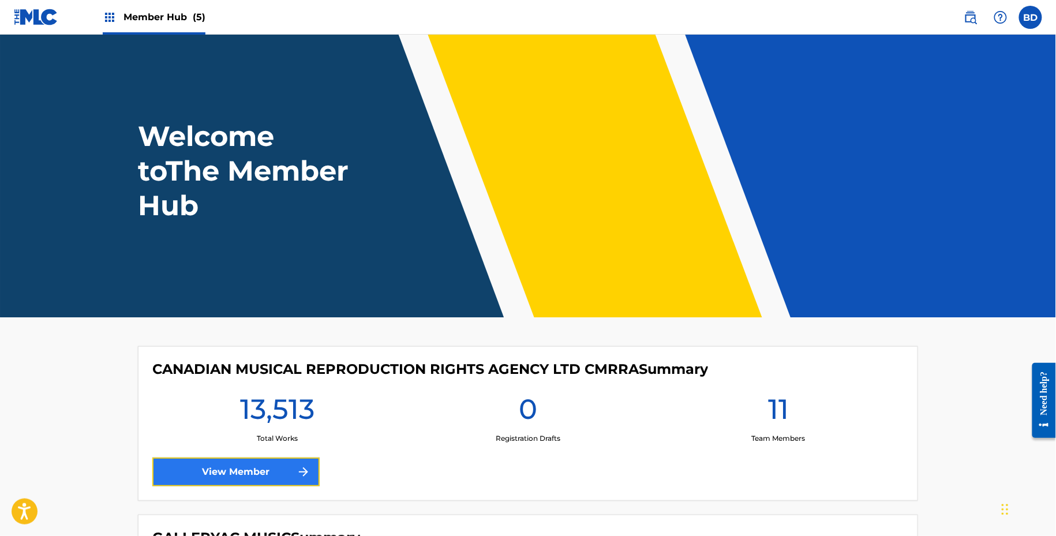
click at [258, 467] on link "View Member" at bounding box center [235, 472] width 167 height 29
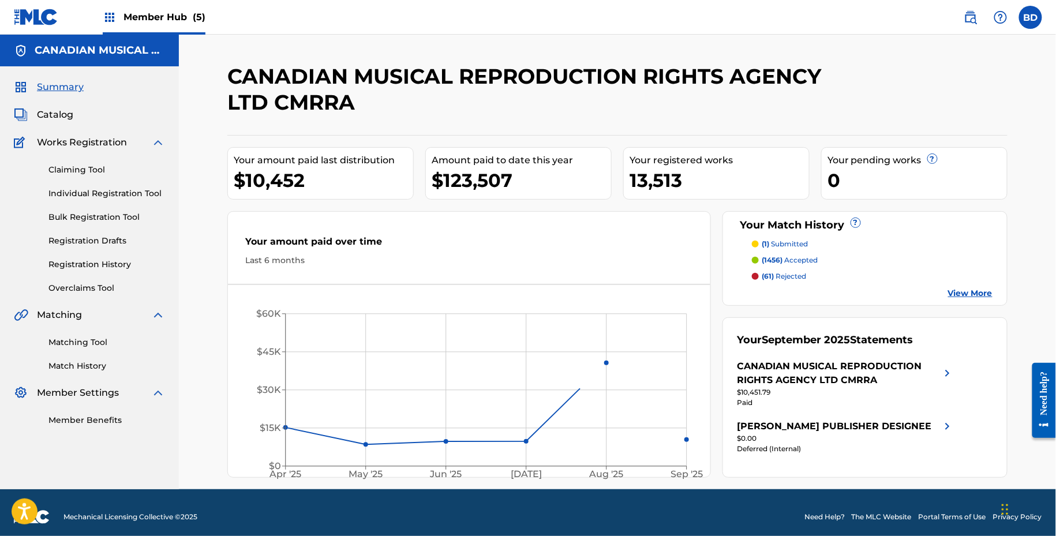
click at [159, 145] on img at bounding box center [158, 143] width 14 height 14
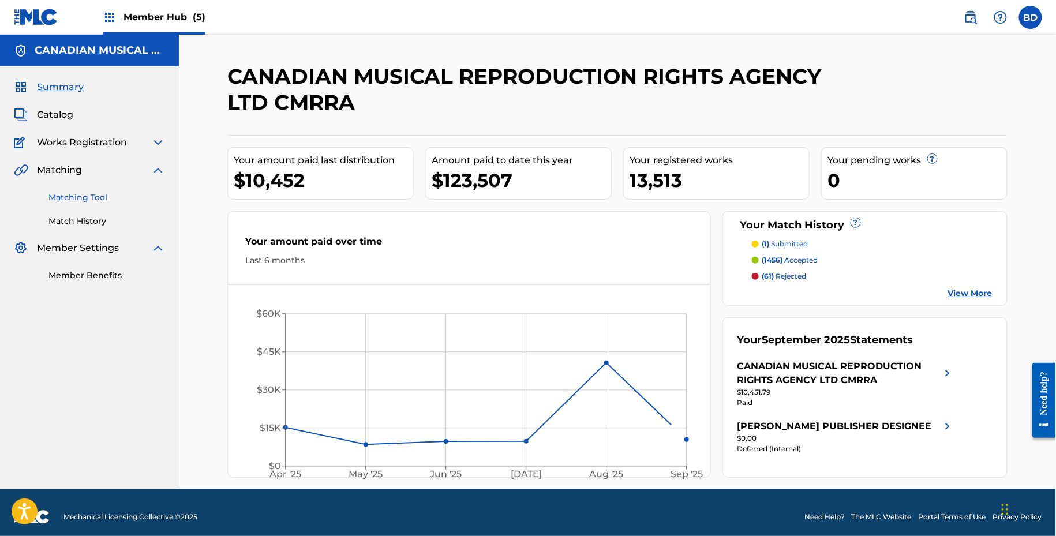
click at [100, 202] on link "Matching Tool" at bounding box center [106, 198] width 117 height 12
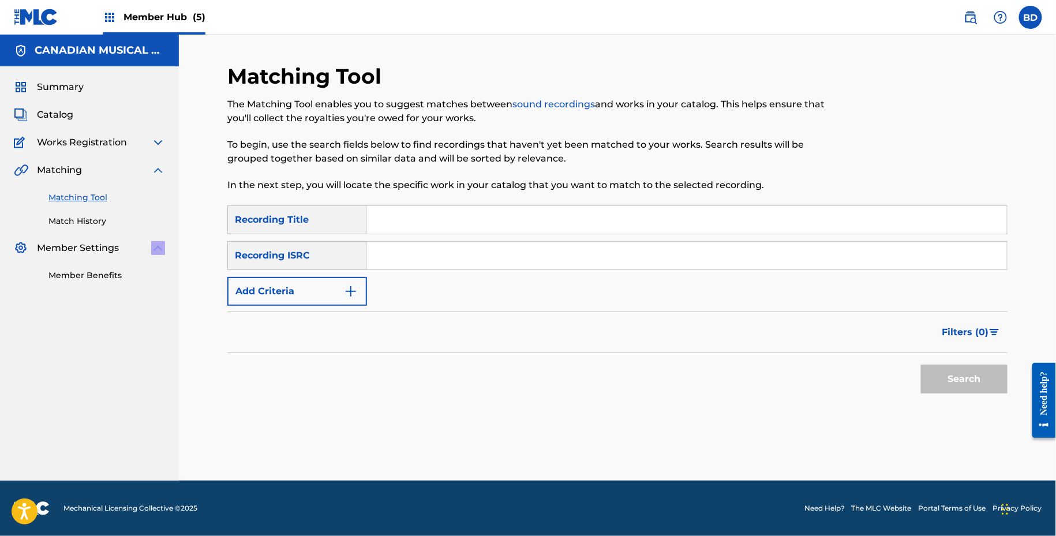
click at [174, 255] on div "Summary Catalog Works Registration Claiming Tool Individual Registration Tool B…" at bounding box center [89, 180] width 179 height 229
click at [160, 248] on img at bounding box center [158, 248] width 14 height 14
click at [425, 245] on input "Search Form" at bounding box center [687, 256] width 640 height 28
paste input "TCAEJ1963175"
click at [921, 365] on button "Search" at bounding box center [964, 379] width 87 height 29
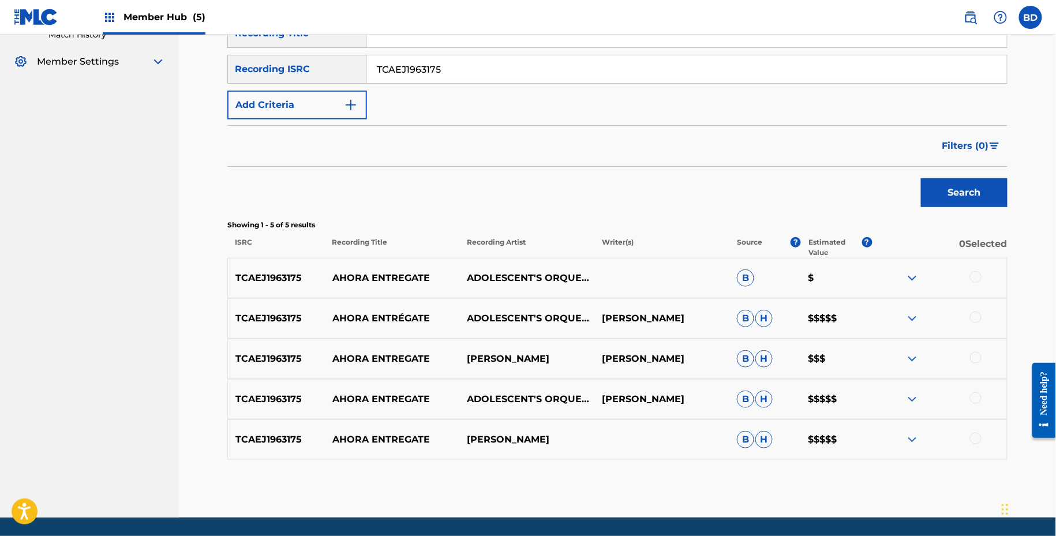
scroll to position [223, 0]
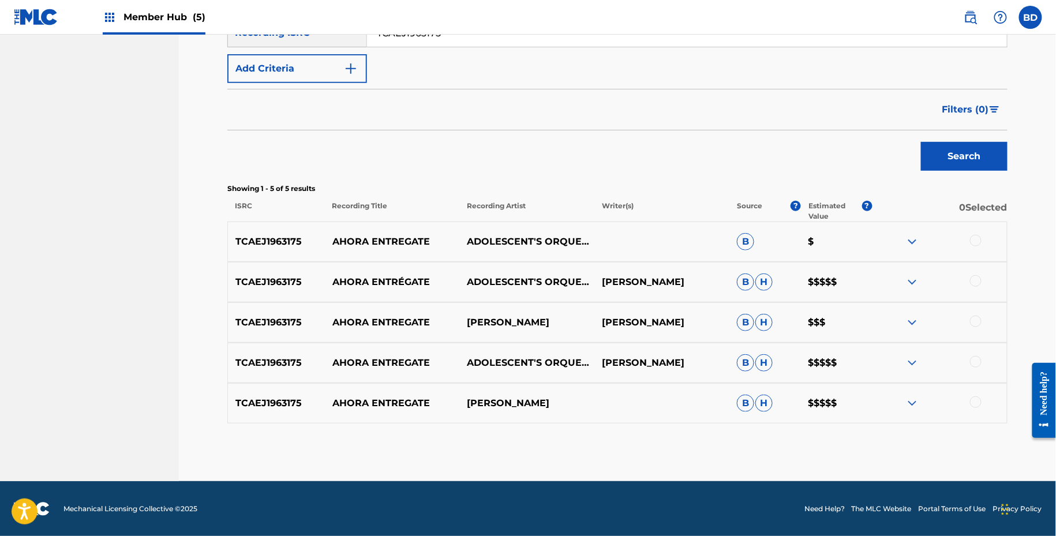
click at [400, 243] on p "AHORA ENTREGATE" at bounding box center [392, 242] width 135 height 14
copy p "AHORA ENTREGATE"
click at [914, 409] on img at bounding box center [913, 404] width 14 height 14
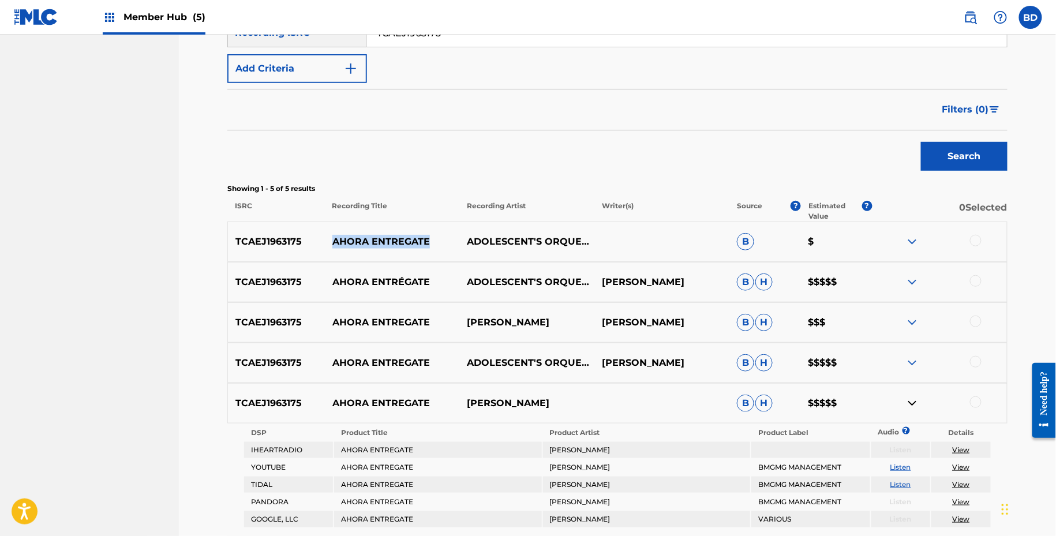
click at [914, 365] on img at bounding box center [913, 363] width 14 height 14
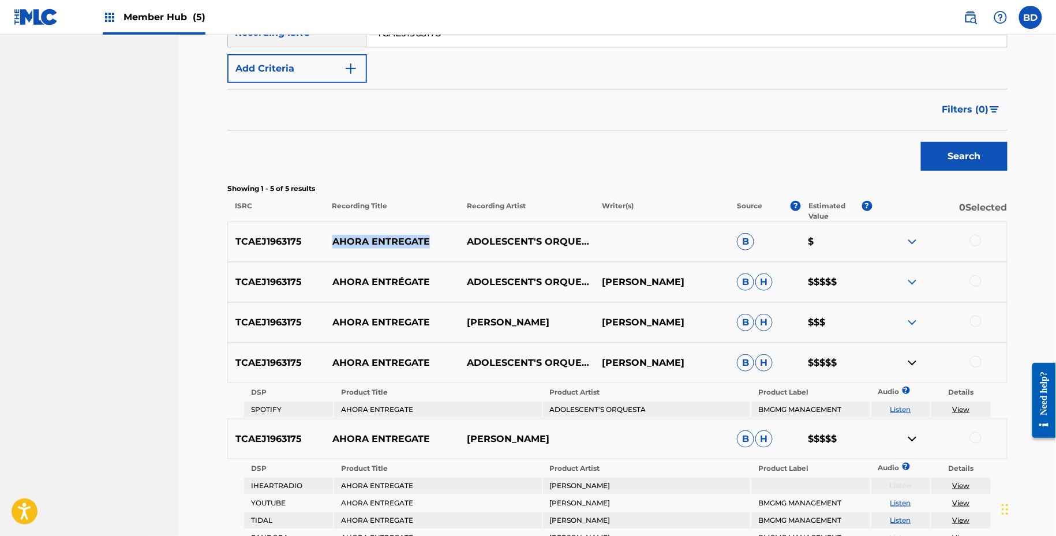
click at [914, 323] on img at bounding box center [913, 323] width 14 height 14
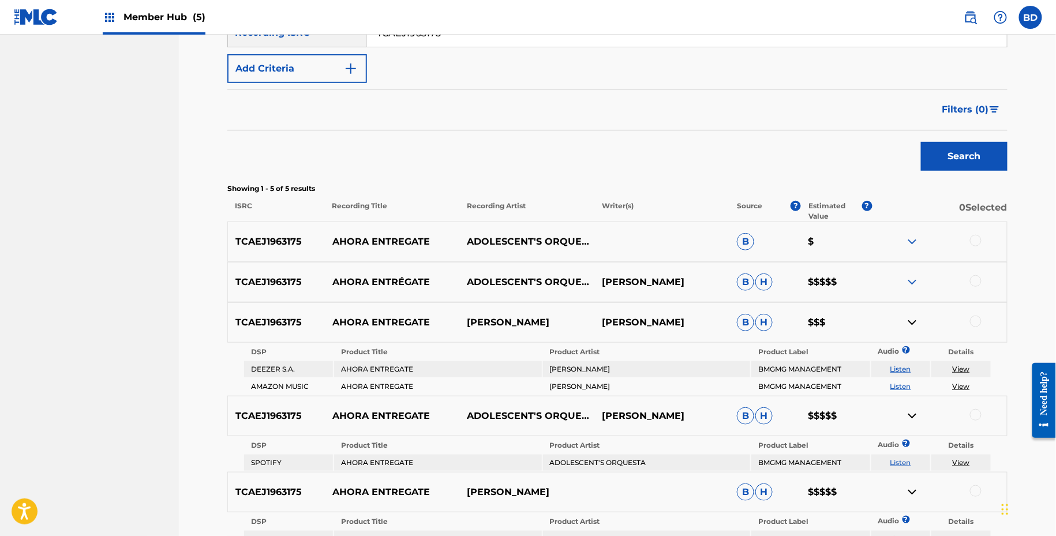
click at [913, 268] on div "TCAEJ1963175 AHORA ENTRÉGATE ADOLESCENT'S ORQUESTA [PERSON_NAME] [PERSON_NAME] …" at bounding box center [617, 282] width 781 height 40
click at [913, 273] on div "TCAEJ1963175 AHORA ENTRÉGATE ADOLESCENT'S ORQUESTA [PERSON_NAME] [PERSON_NAME] …" at bounding box center [617, 282] width 781 height 40
click at [913, 229] on div "TCAEJ1963175 AHORA ENTREGATE ADOLESCENT'S ORQUESTA B $" at bounding box center [617, 242] width 781 height 40
click at [915, 284] on img at bounding box center [913, 282] width 14 height 14
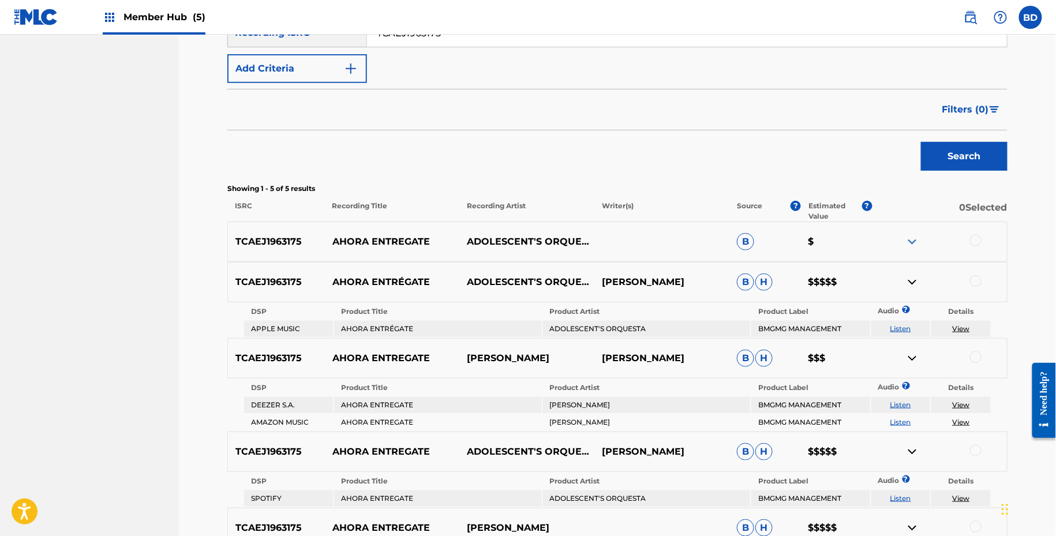
click at [913, 245] on img at bounding box center [913, 242] width 14 height 14
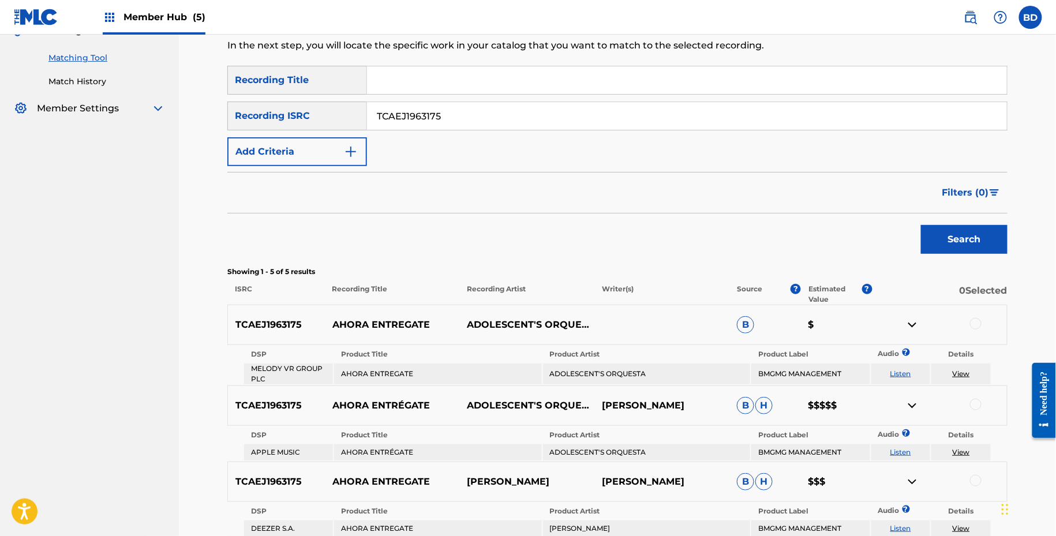
click at [410, 119] on input "TCAEJ1963175" at bounding box center [687, 116] width 640 height 28
paste input "DK4YA2137901"
type input "DK4YA2137901"
click at [921, 225] on button "Search" at bounding box center [964, 239] width 87 height 29
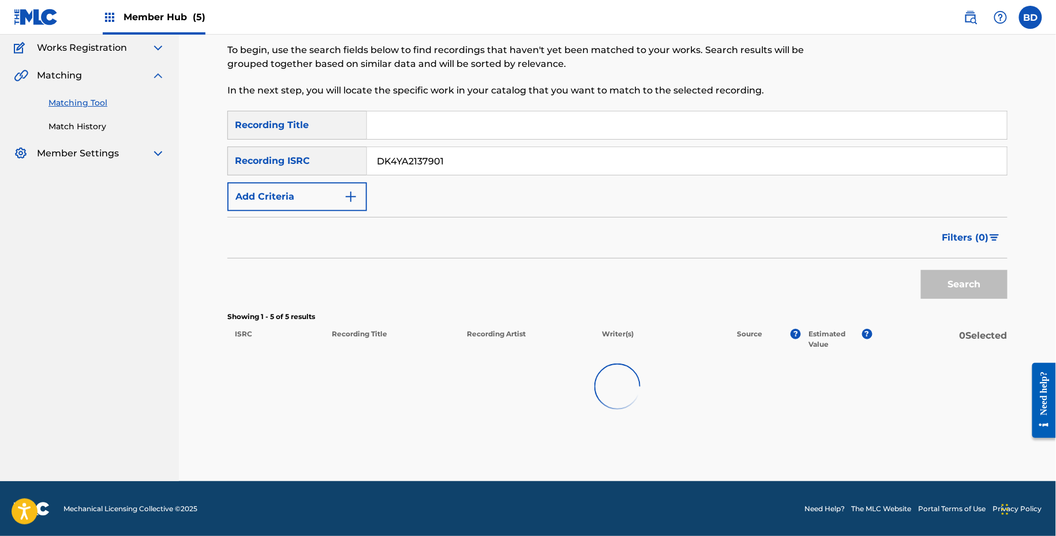
scroll to position [140, 0]
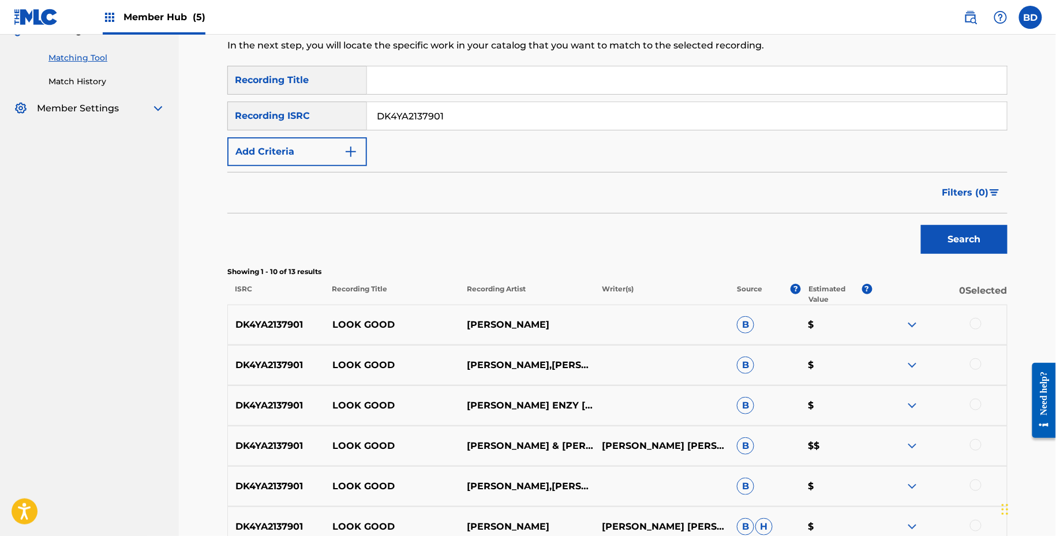
click at [344, 324] on p "LOOK GOOD" at bounding box center [392, 325] width 135 height 14
copy p "LOOK GOOD"
